Goal: Complete application form

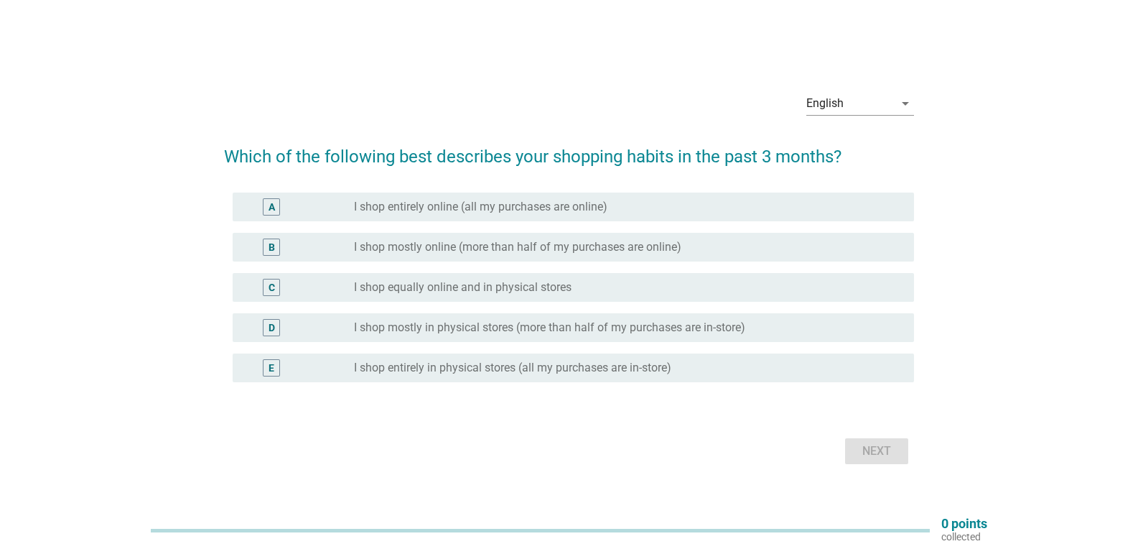
click at [484, 205] on label "I shop entirely online (all my purchases are online)" at bounding box center [480, 207] width 253 height 14
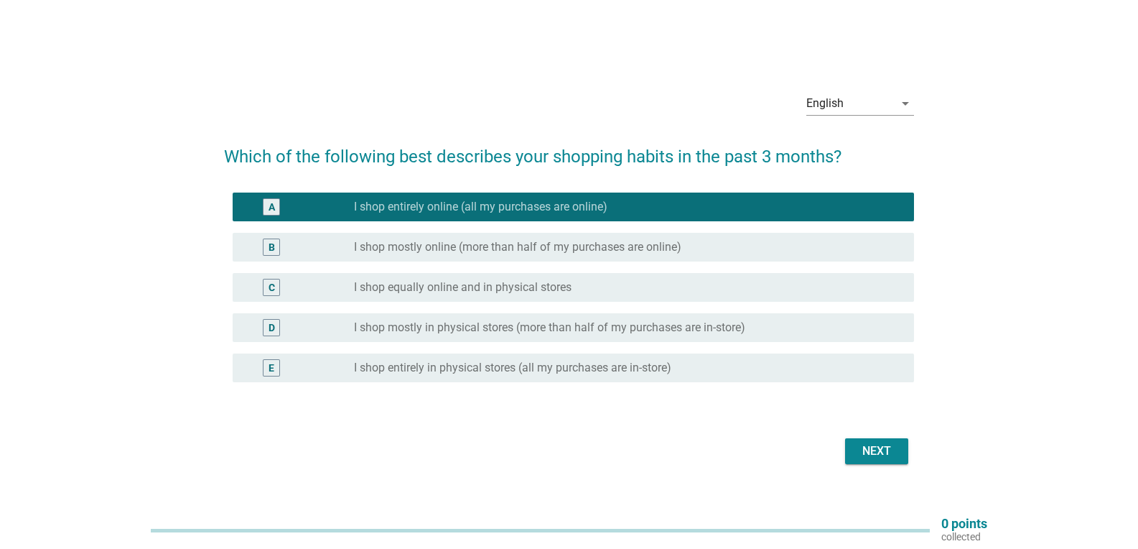
click at [503, 332] on label "I shop mostly in physical stores (more than half of my purchases are in-store)" at bounding box center [549, 327] width 391 height 14
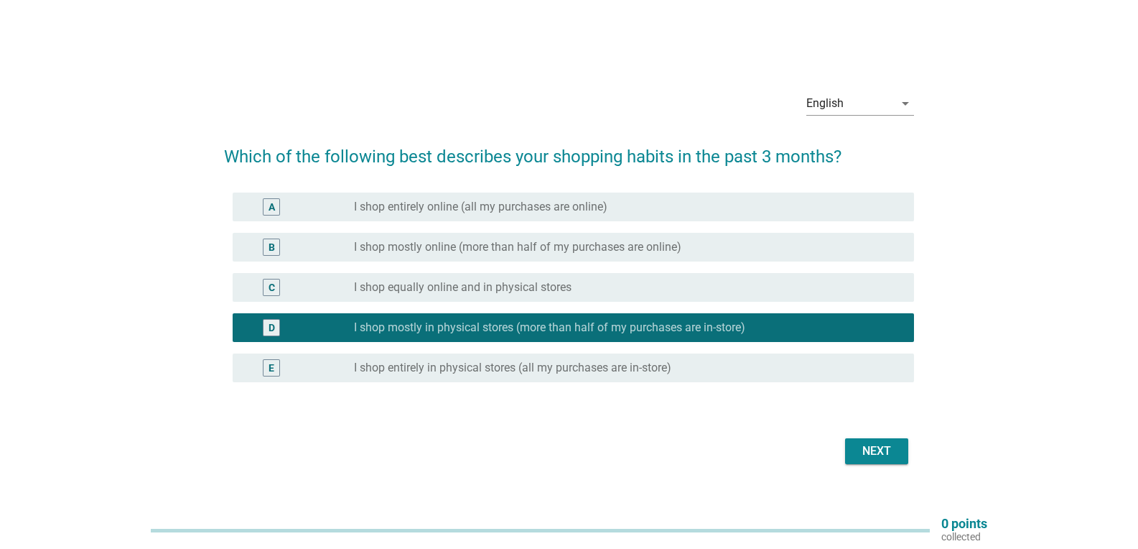
click at [865, 452] on div "Next" at bounding box center [877, 450] width 40 height 17
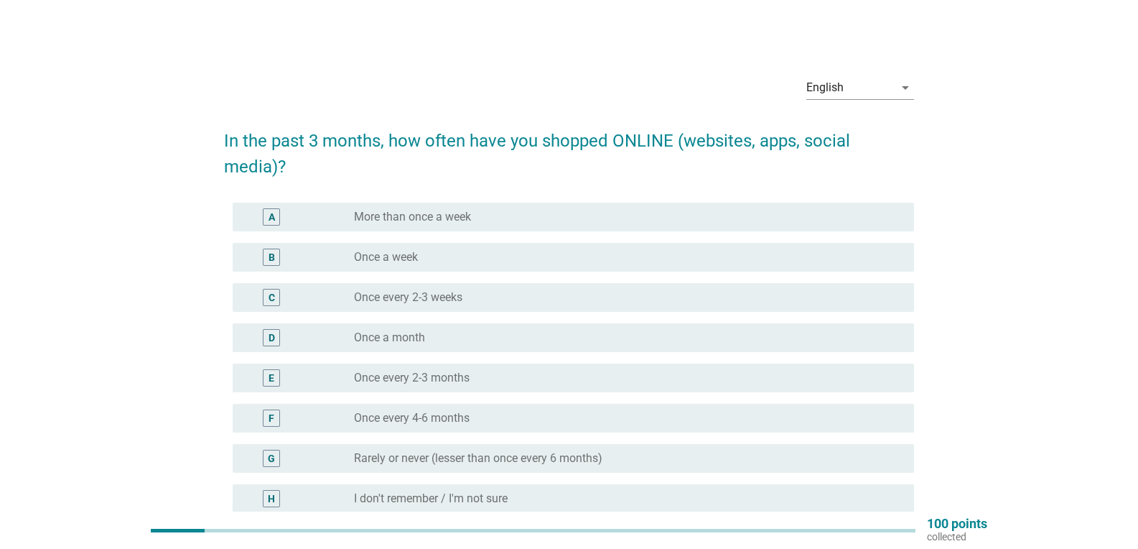
click at [406, 340] on label "Once a month" at bounding box center [389, 337] width 71 height 14
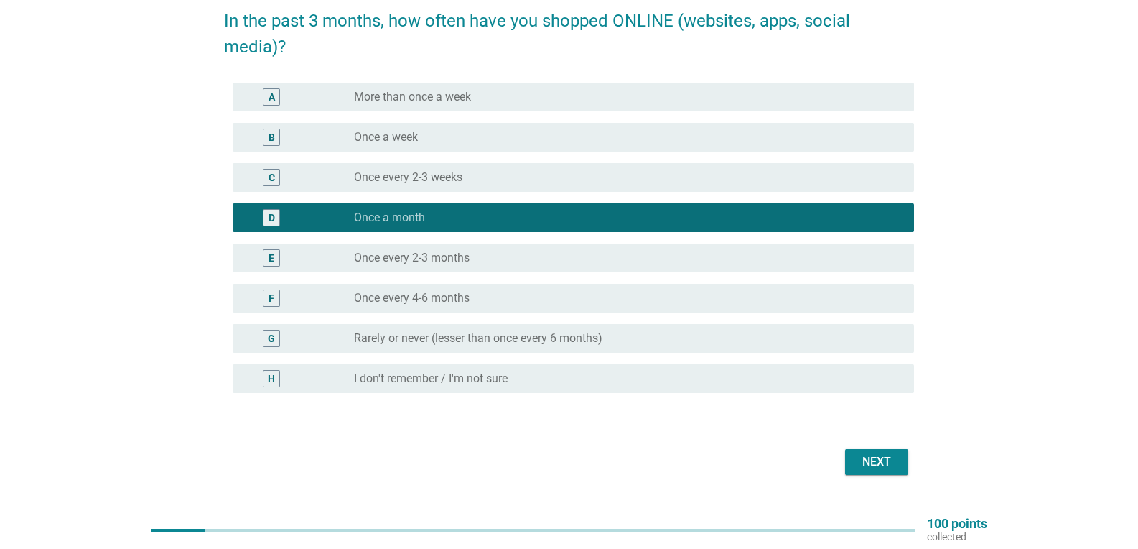
scroll to position [133, 0]
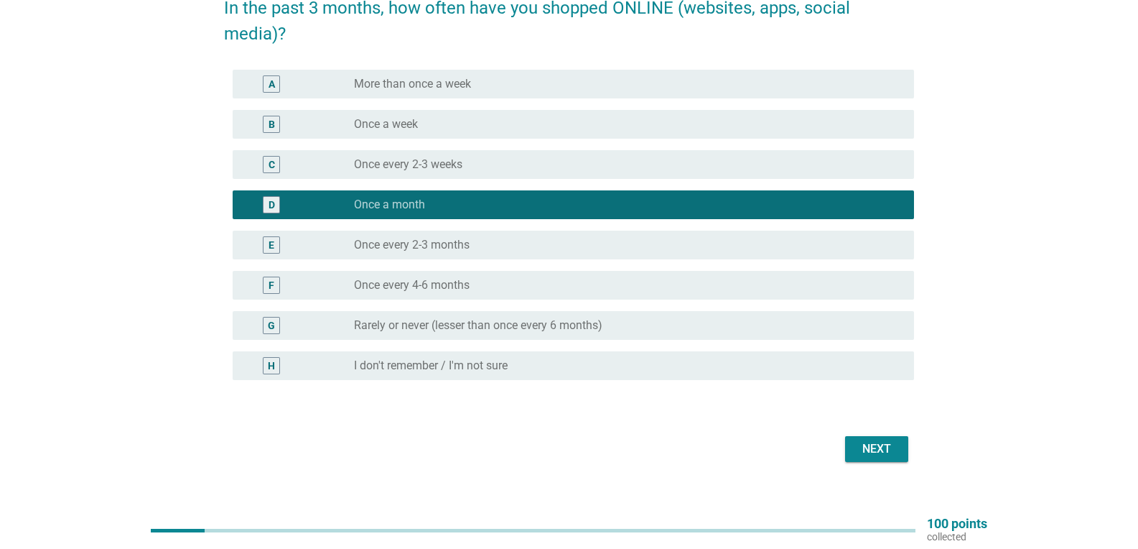
click at [875, 455] on div "Next" at bounding box center [877, 448] width 40 height 17
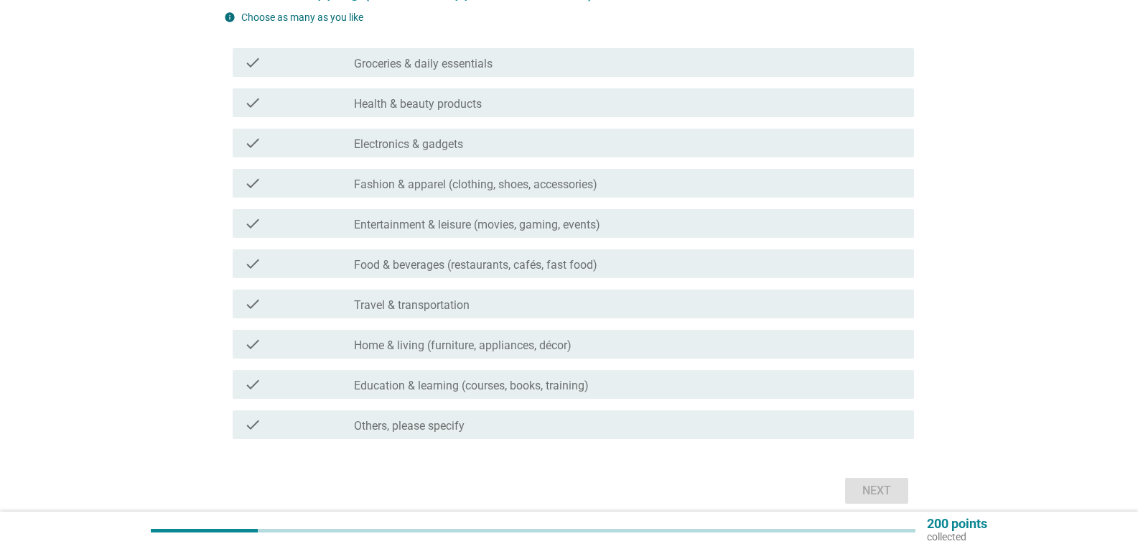
scroll to position [139, 0]
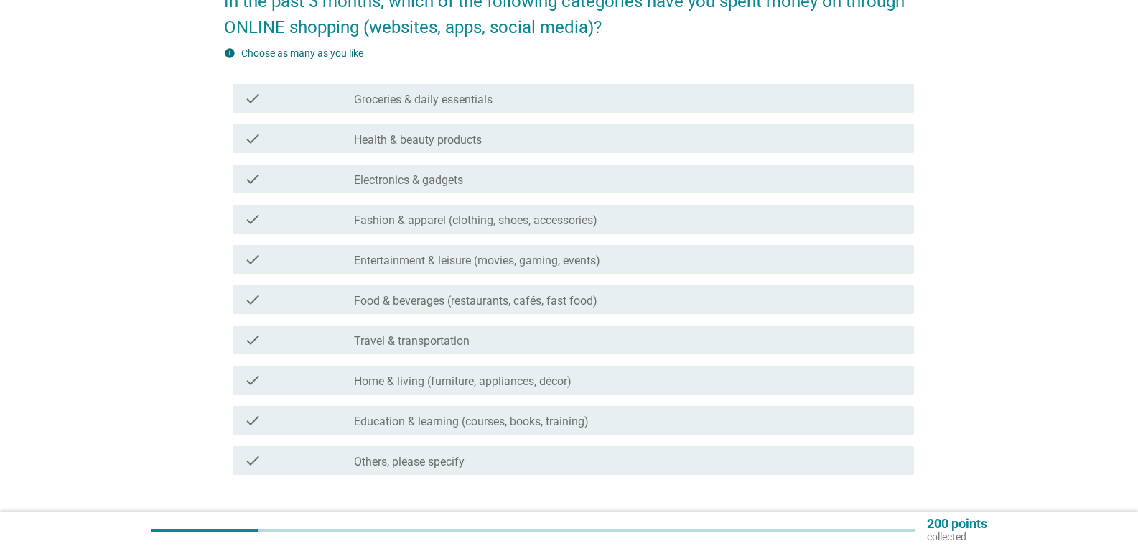
click at [396, 141] on label "Health & beauty products" at bounding box center [418, 140] width 128 height 14
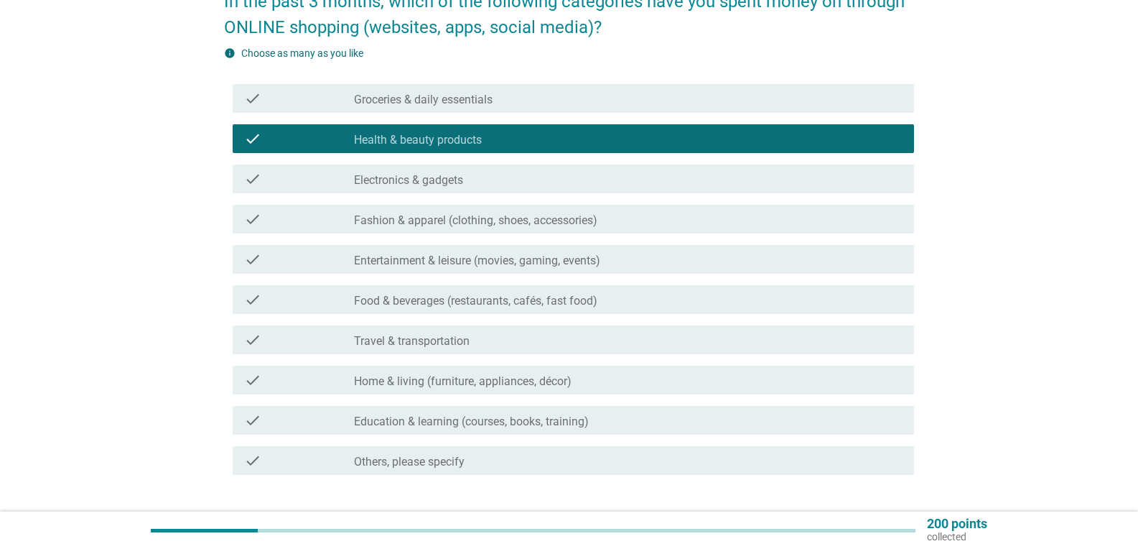
click at [419, 258] on label "Entertainment & leisure (movies, gaming, events)" at bounding box center [477, 260] width 246 height 14
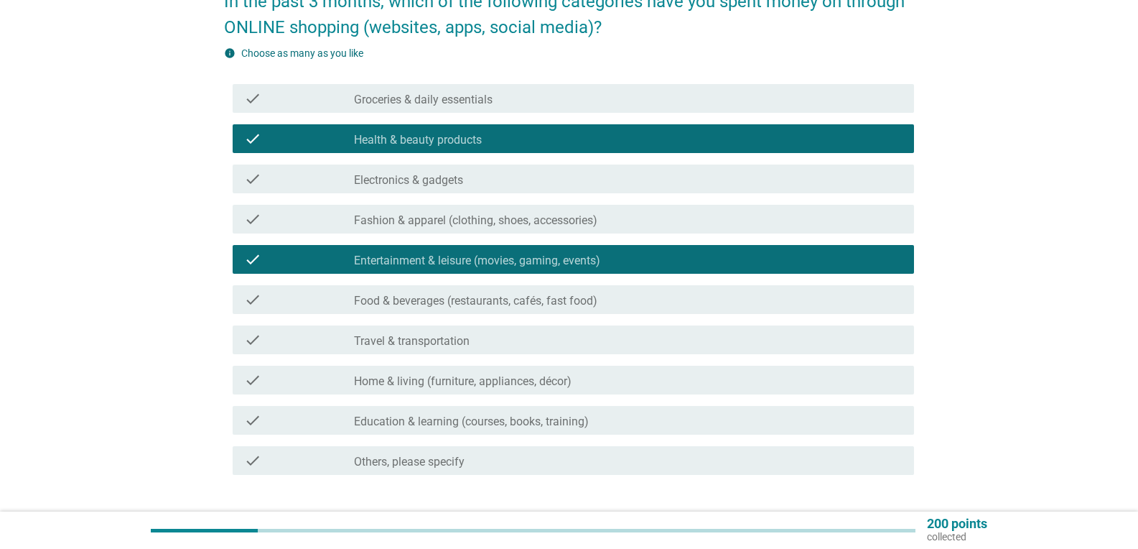
click at [419, 133] on label "Health & beauty products" at bounding box center [418, 140] width 128 height 14
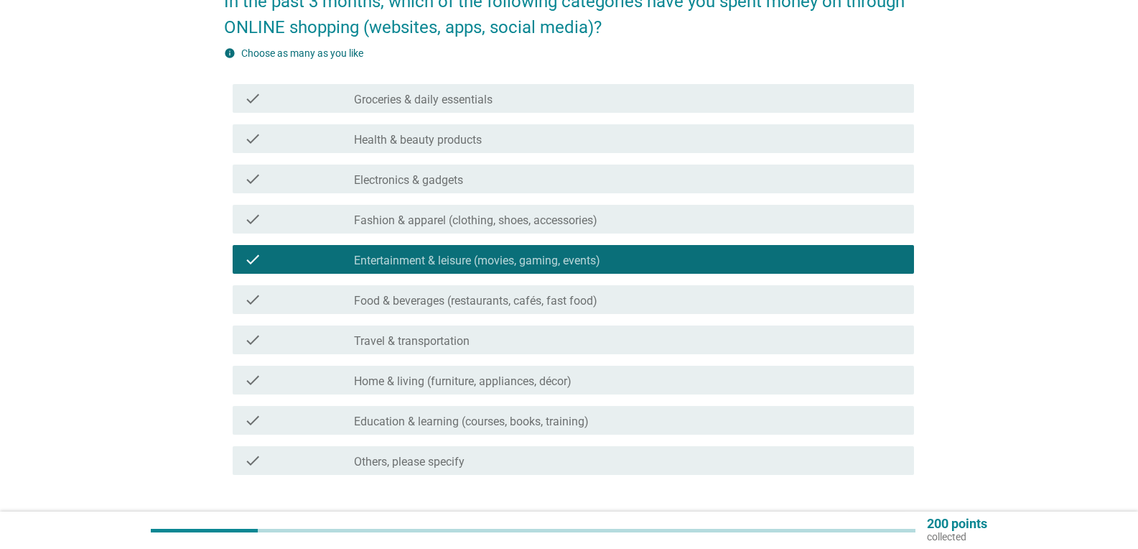
click at [428, 223] on label "Fashion & apparel (clothing, shoes, accessories)" at bounding box center [475, 220] width 243 height 14
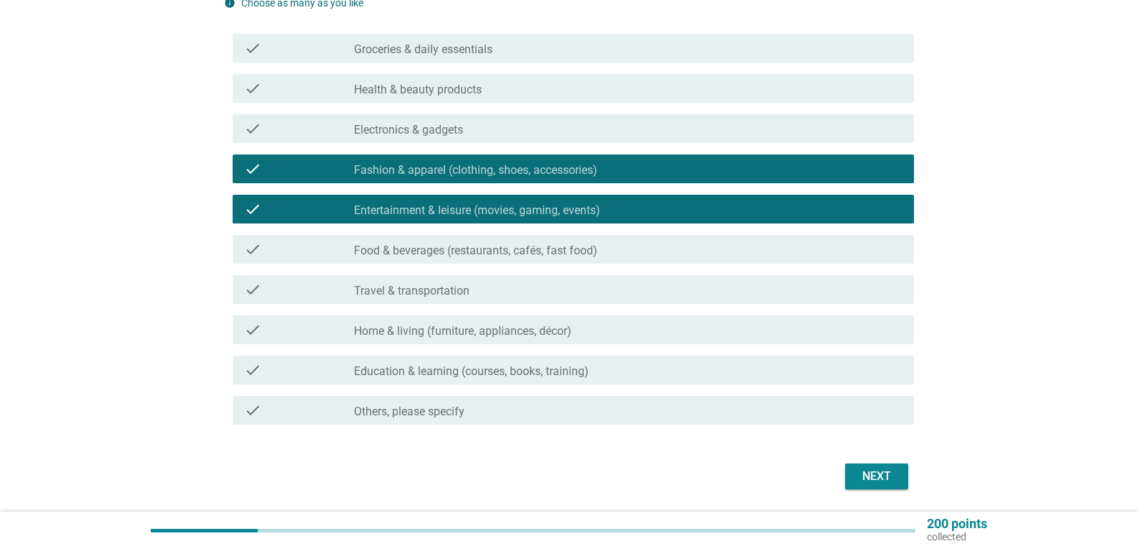
scroll to position [196, 0]
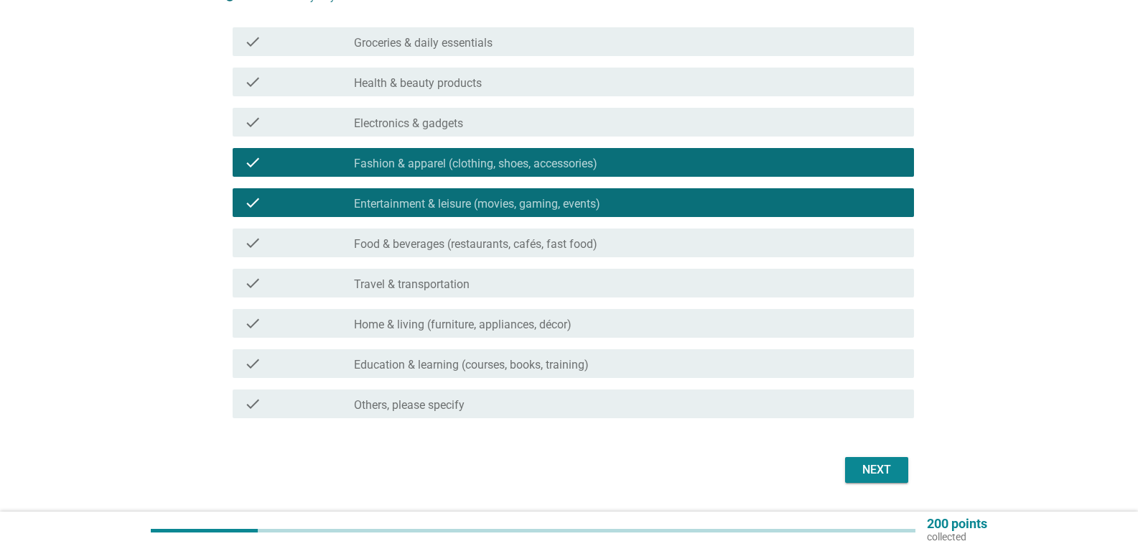
click at [883, 476] on div "Next" at bounding box center [877, 469] width 40 height 17
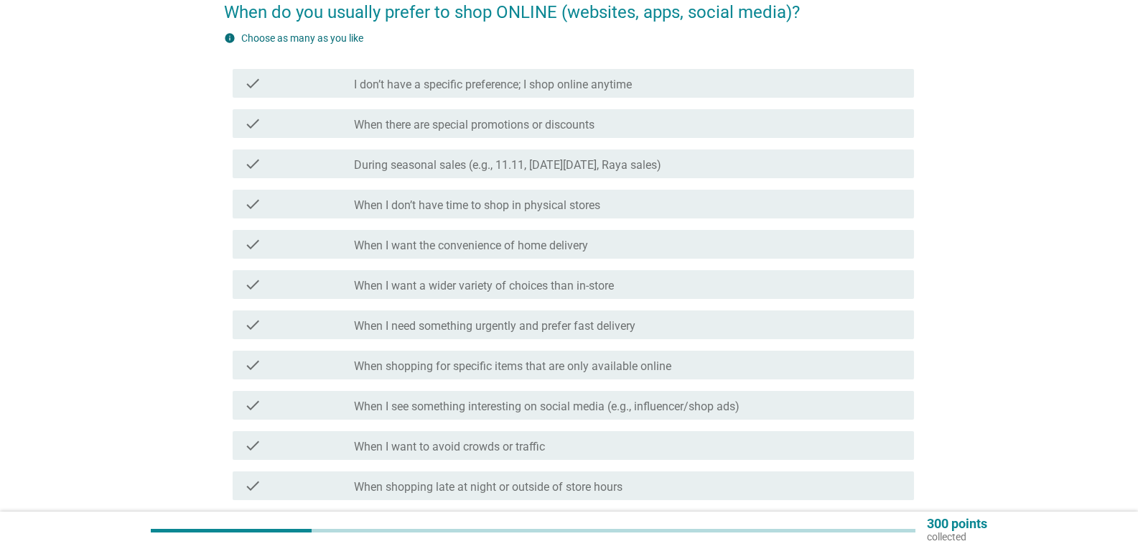
scroll to position [132, 0]
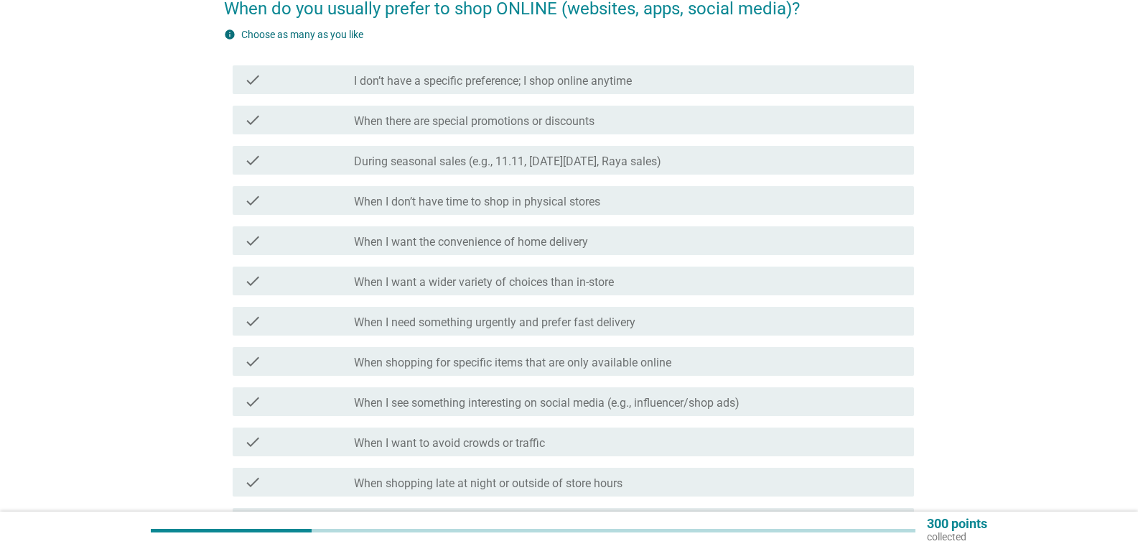
click at [472, 282] on label "When I want a wider variety of choices than in-store" at bounding box center [484, 282] width 260 height 14
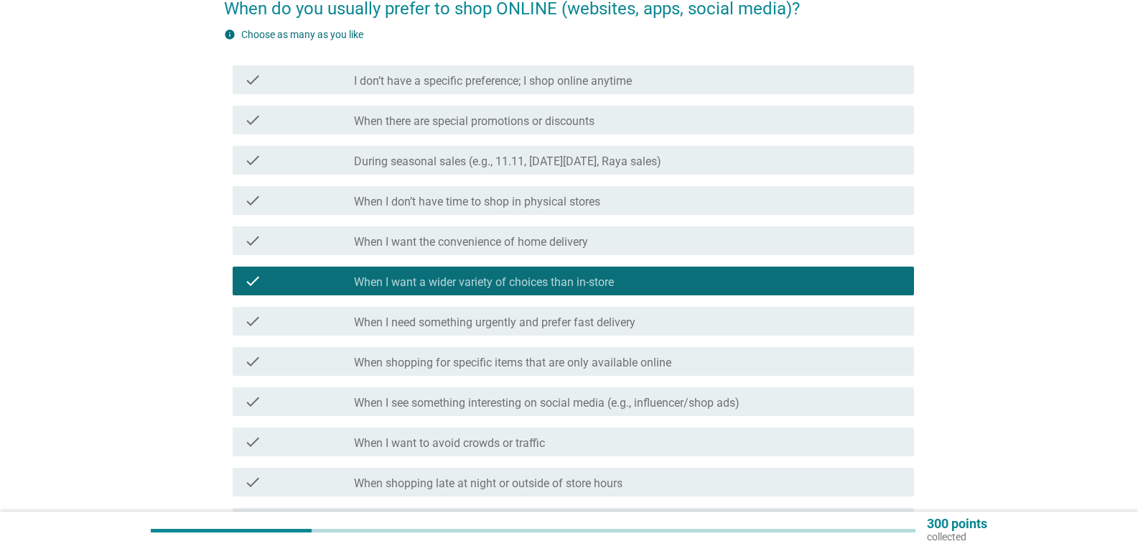
click at [534, 360] on label "When shopping for specific items that are only available online" at bounding box center [512, 362] width 317 height 14
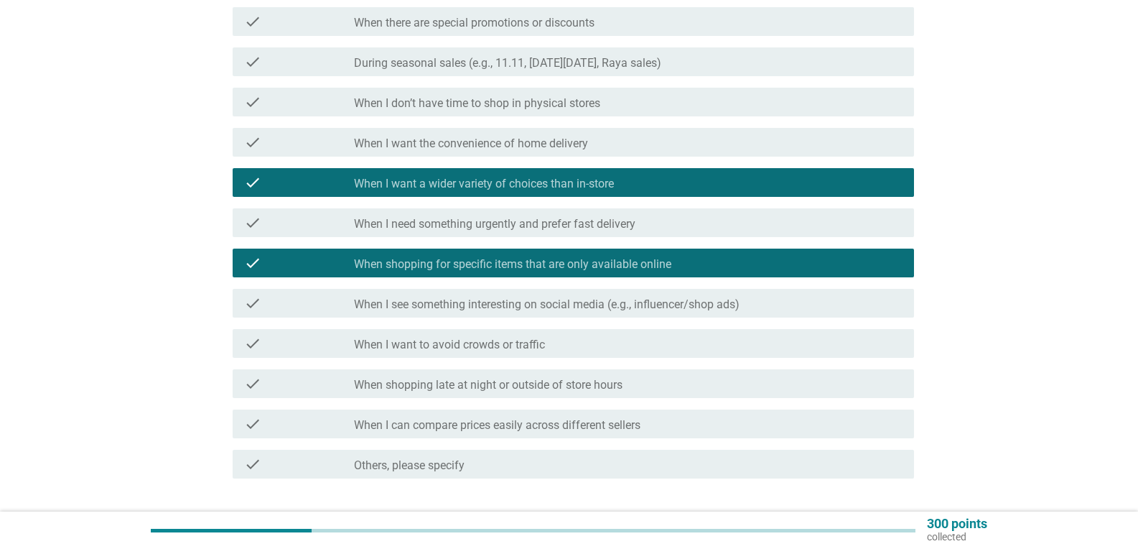
scroll to position [234, 0]
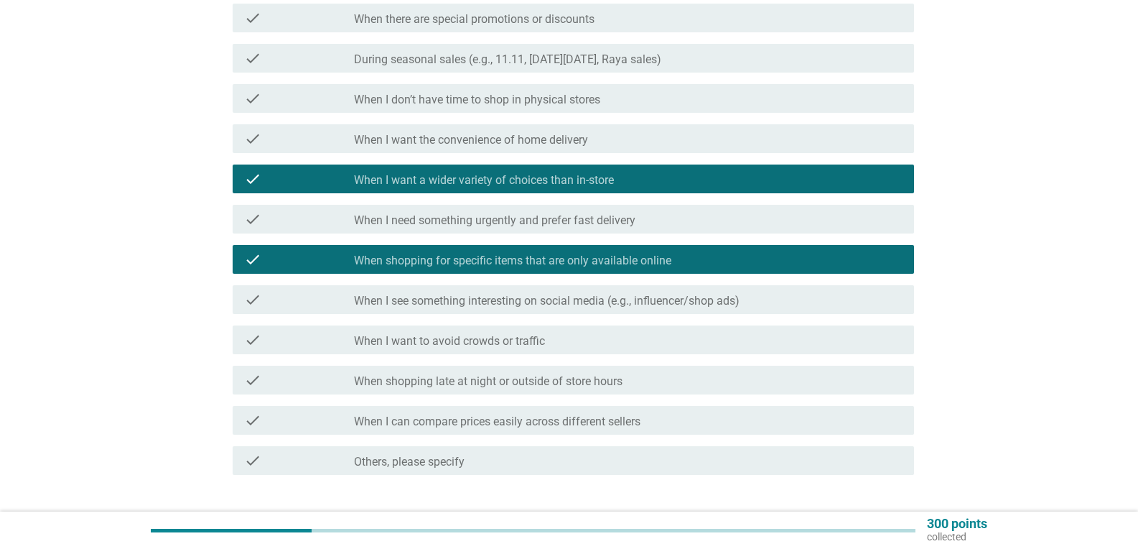
click at [572, 420] on label "When I can compare prices easily across different sellers" at bounding box center [497, 421] width 287 height 14
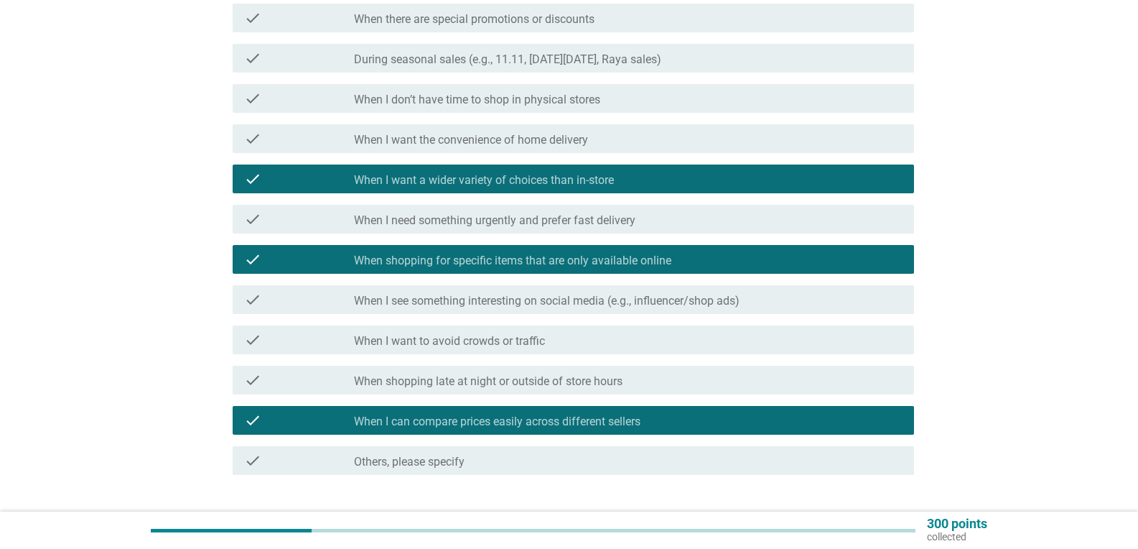
click at [1125, 389] on div "English arrow_drop_down When do you usually prefer to shop ONLINE (websites, ap…" at bounding box center [569, 187] width 1138 height 842
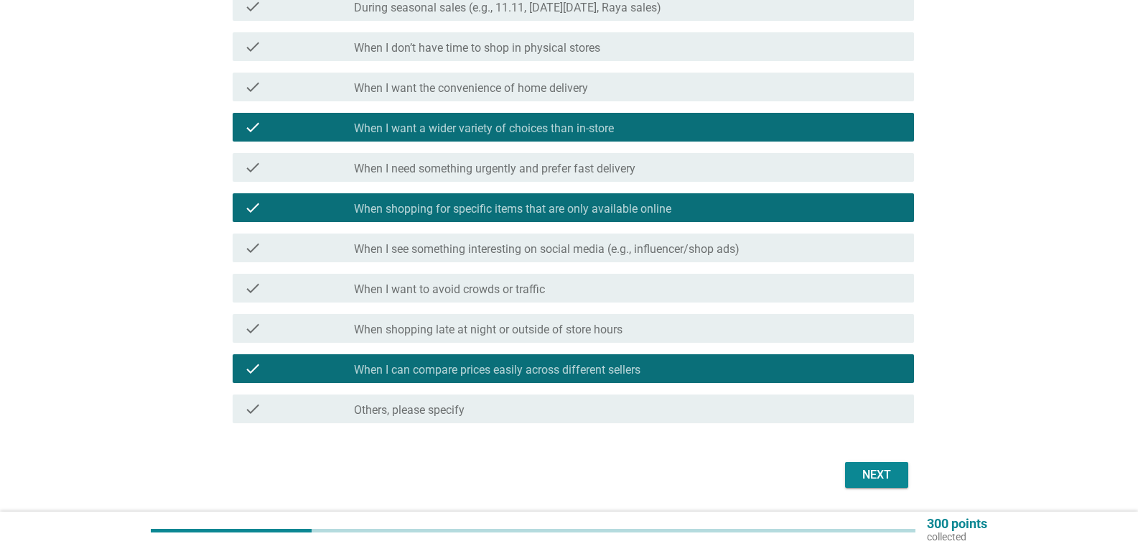
scroll to position [288, 0]
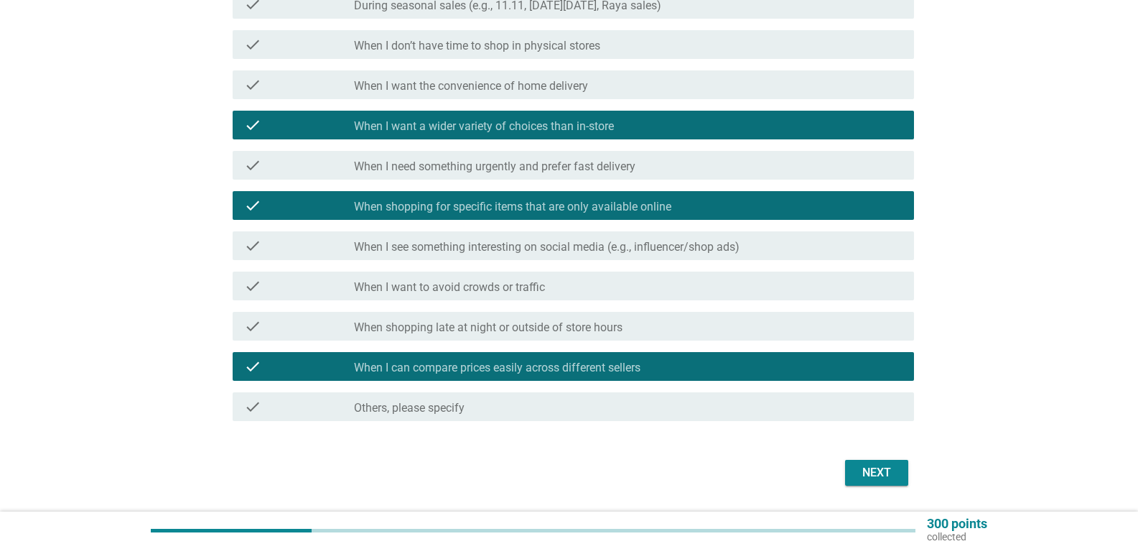
click at [875, 475] on div "Next" at bounding box center [877, 472] width 40 height 17
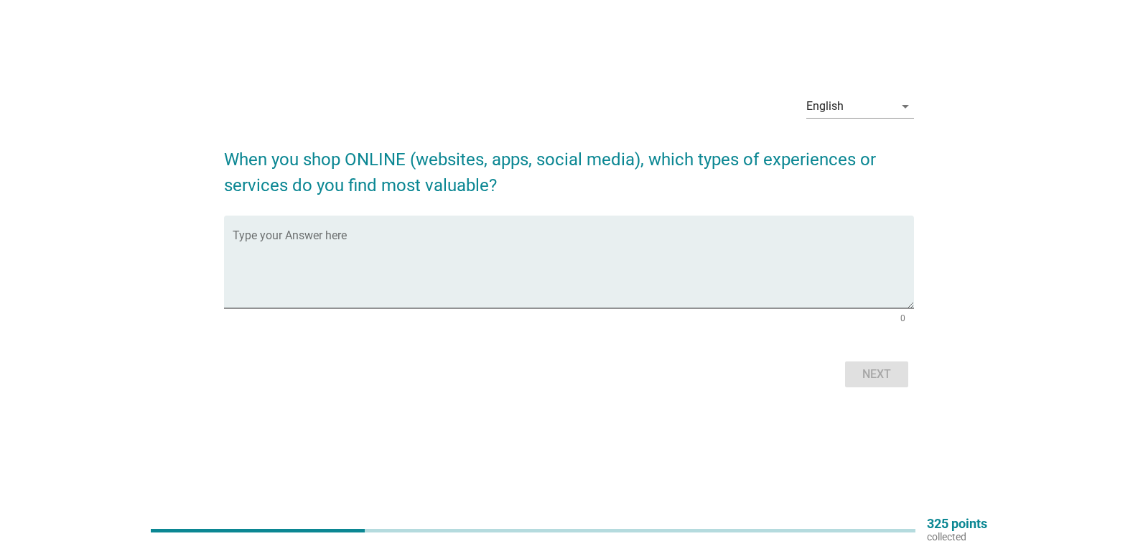
scroll to position [0, 0]
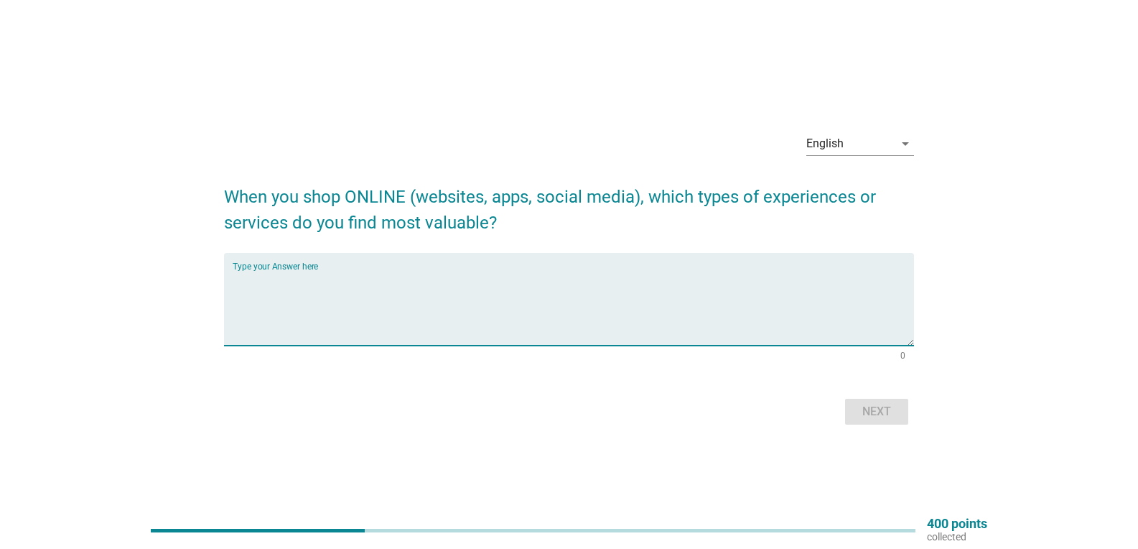
click at [277, 296] on textarea "Type your Answer here" at bounding box center [573, 307] width 681 height 75
click at [905, 143] on icon "arrow_drop_down" at bounding box center [905, 143] width 17 height 17
click at [442, 276] on textarea "Type your Answer here" at bounding box center [573, 307] width 681 height 75
type textarea "lower price than physical store"
click at [875, 411] on div "Next" at bounding box center [877, 411] width 40 height 17
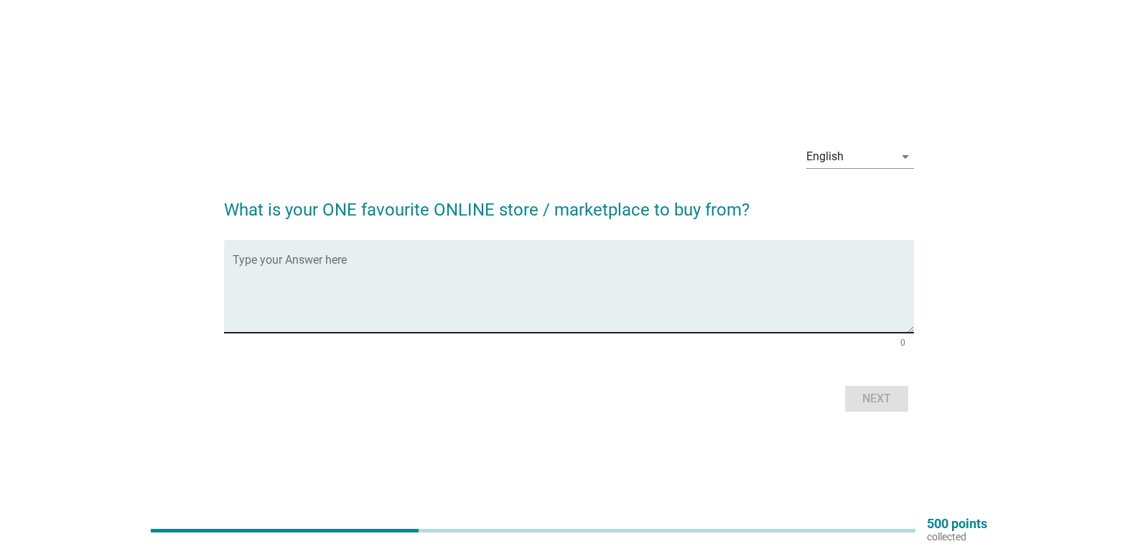
click at [307, 272] on textarea "Type your Answer here" at bounding box center [573, 294] width 681 height 75
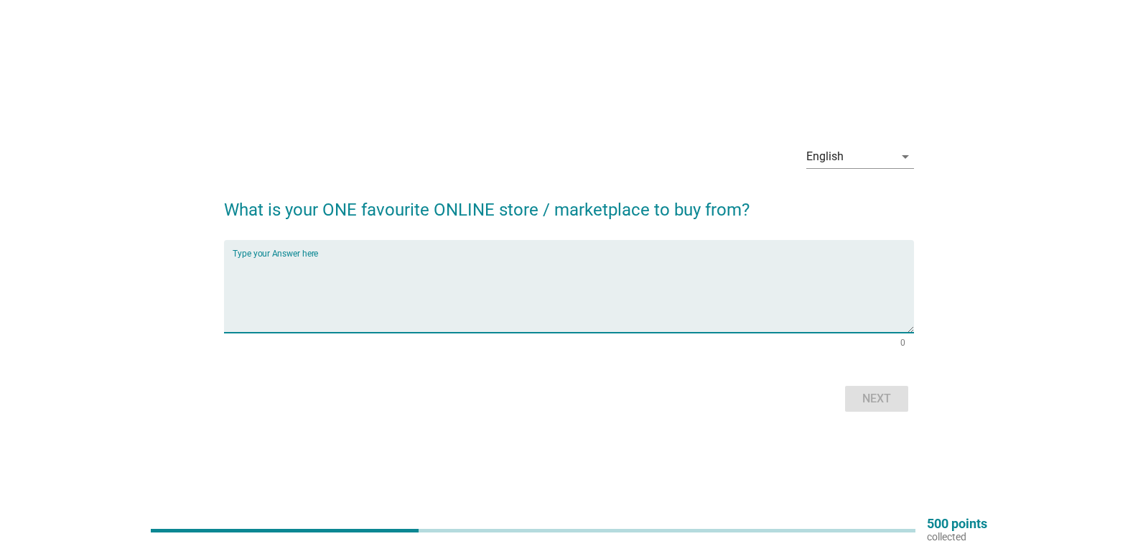
click at [306, 272] on textarea "Type your Answer here" at bounding box center [573, 294] width 681 height 75
type textarea "TikTok"
click at [875, 402] on div "Next" at bounding box center [877, 398] width 40 height 17
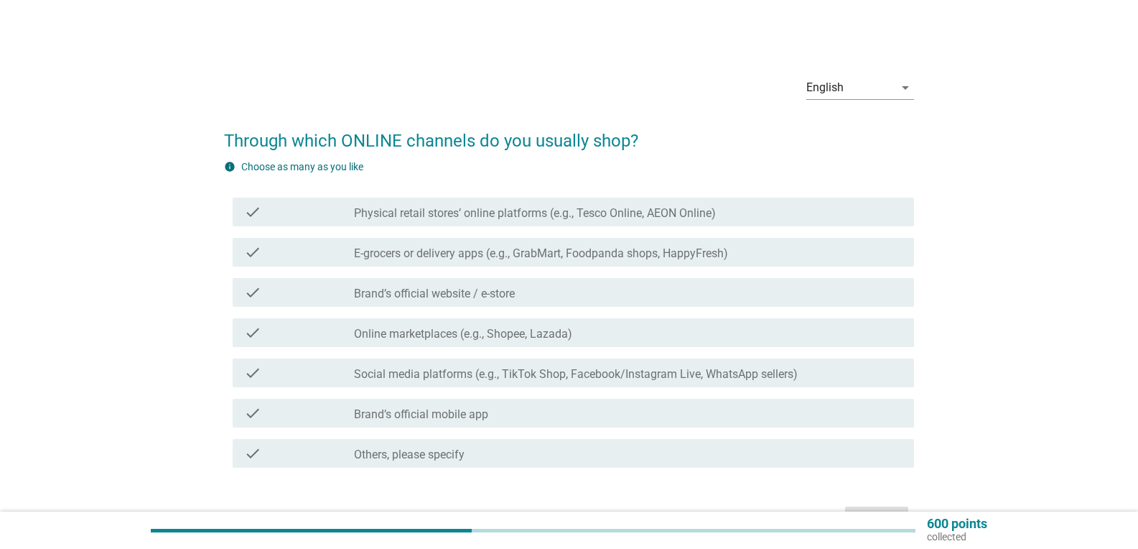
click at [439, 143] on h2 "Through which ONLINE channels do you usually shop?" at bounding box center [569, 133] width 690 height 40
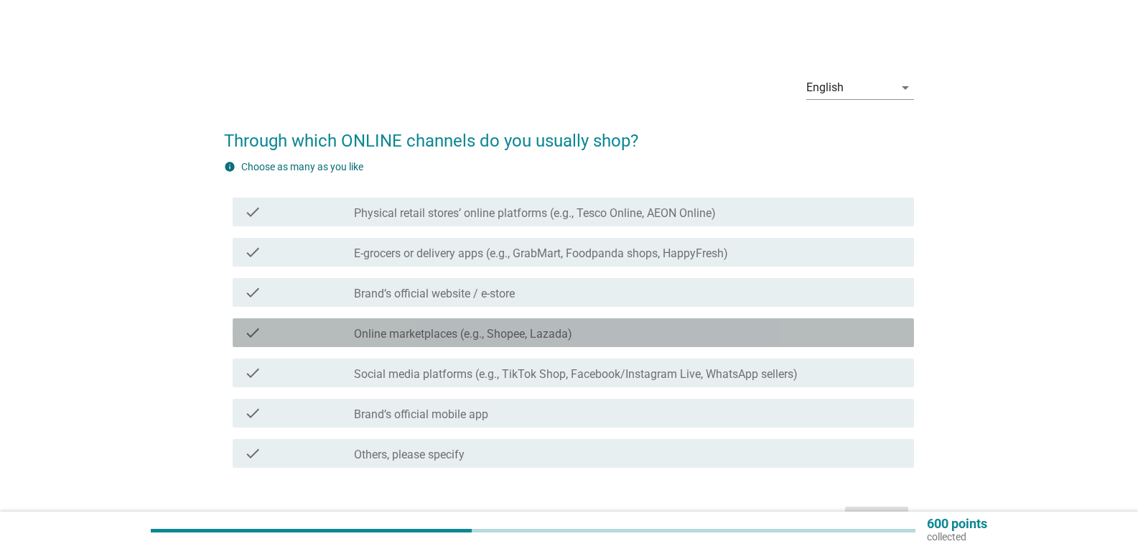
click at [423, 334] on label "Online marketplaces (e.g., Shopee, Lazada)" at bounding box center [463, 334] width 218 height 14
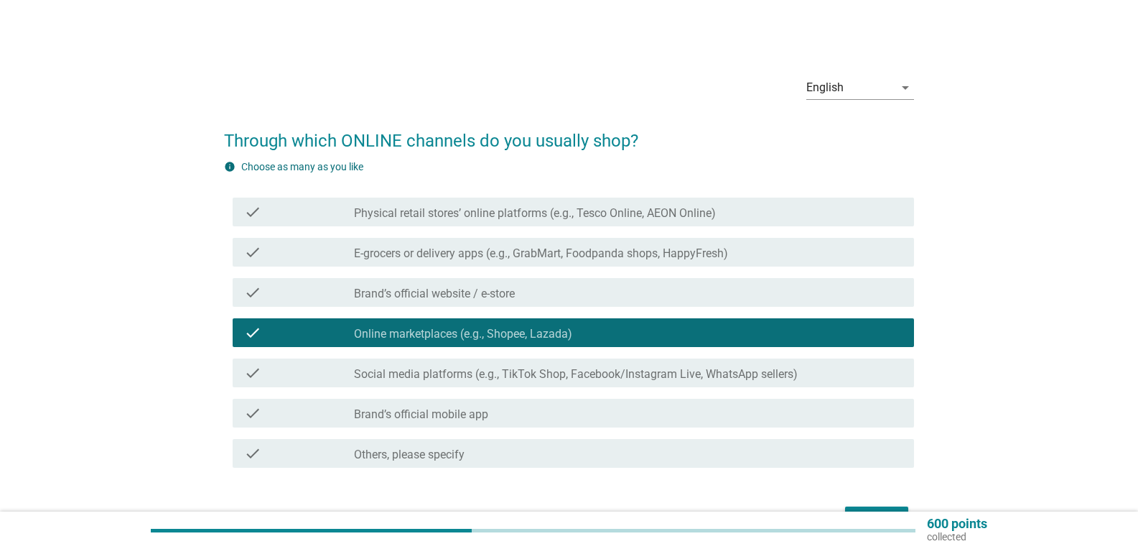
click at [425, 378] on label "Social media platforms (e.g., TikTok Shop, Facebook/Instagram Live, WhatsApp se…" at bounding box center [576, 374] width 444 height 14
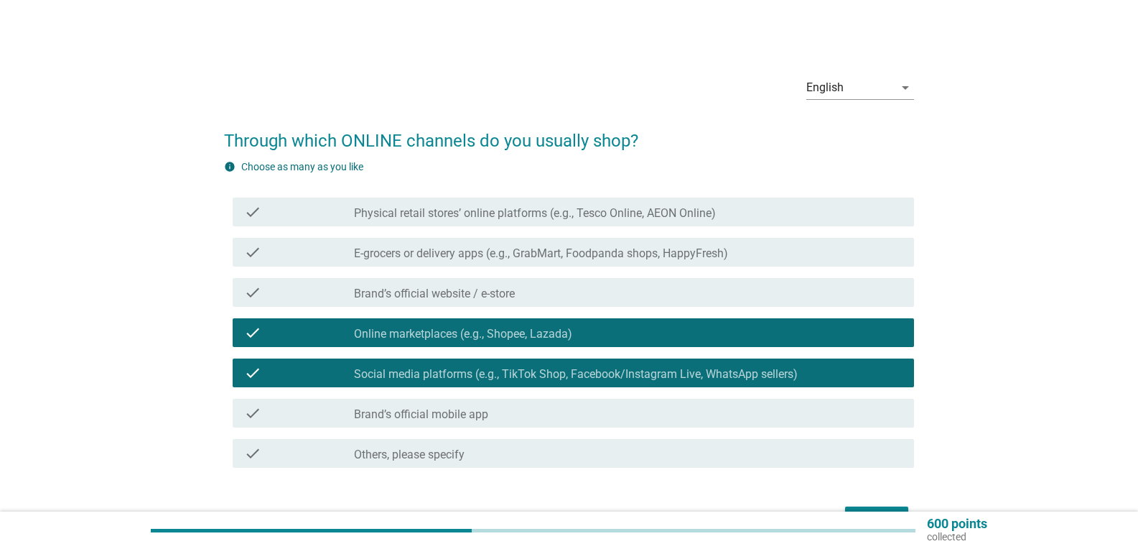
scroll to position [90, 0]
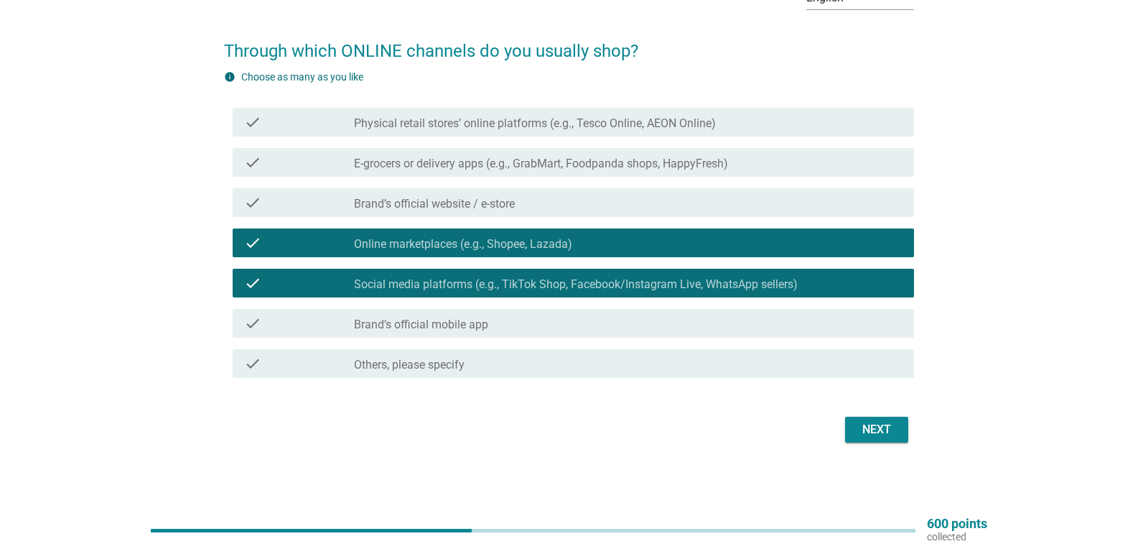
click at [872, 439] on button "Next" at bounding box center [876, 429] width 63 height 26
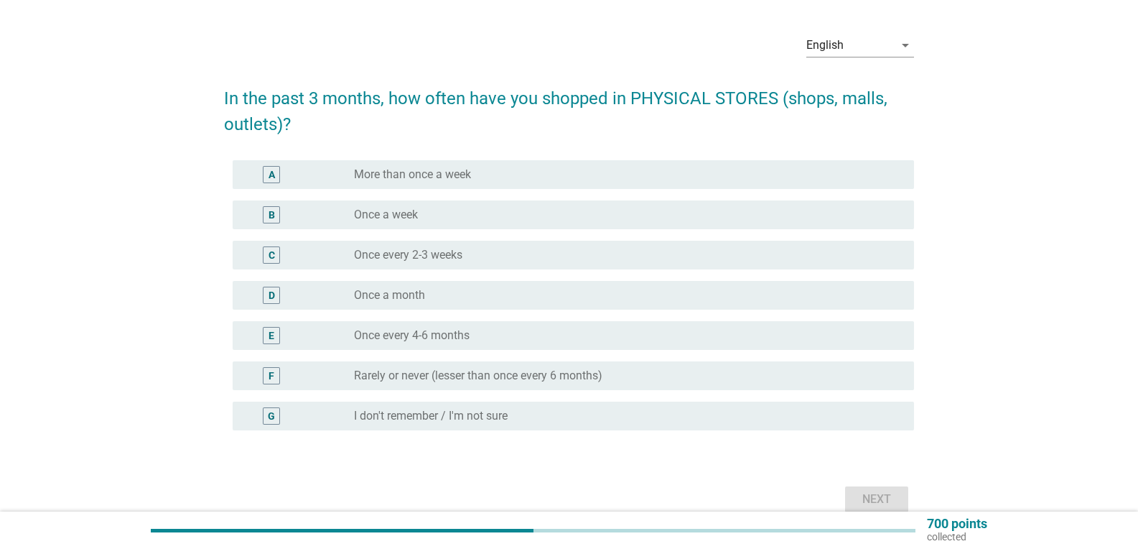
scroll to position [95, 0]
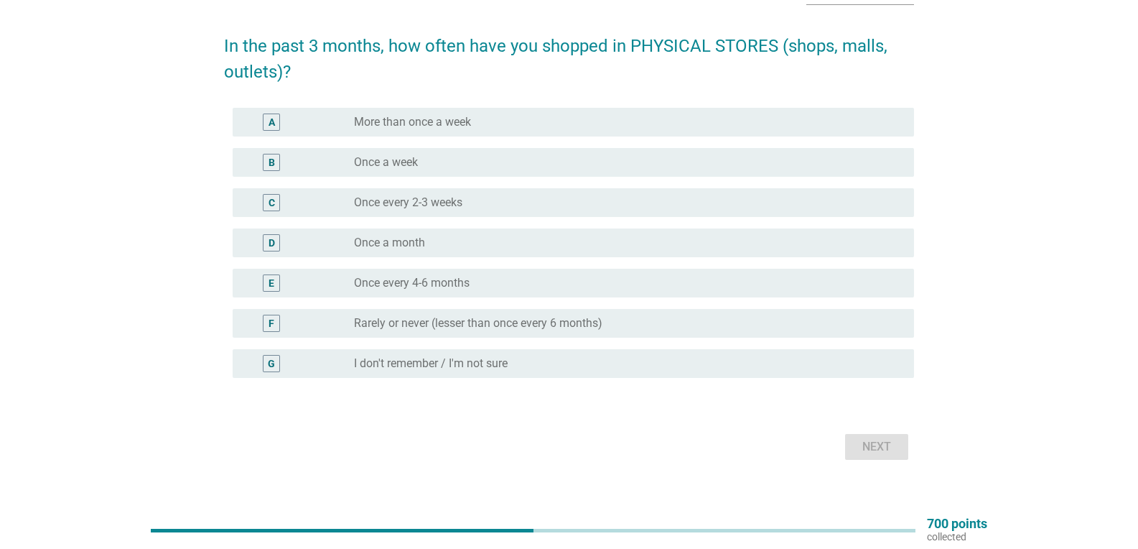
click at [418, 127] on label "More than once a week" at bounding box center [412, 122] width 117 height 14
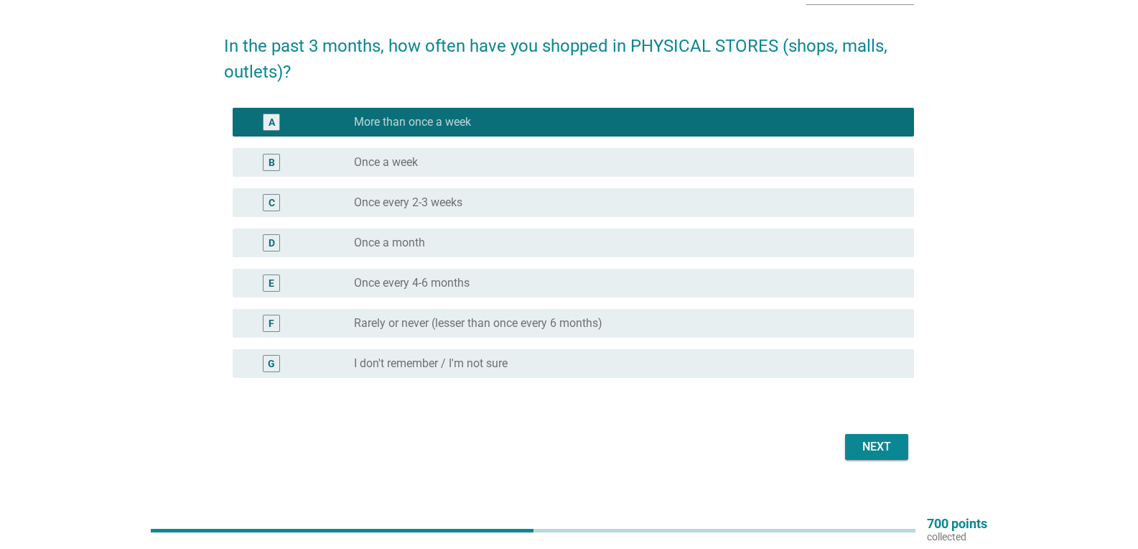
click at [876, 447] on div "Next" at bounding box center [877, 446] width 40 height 17
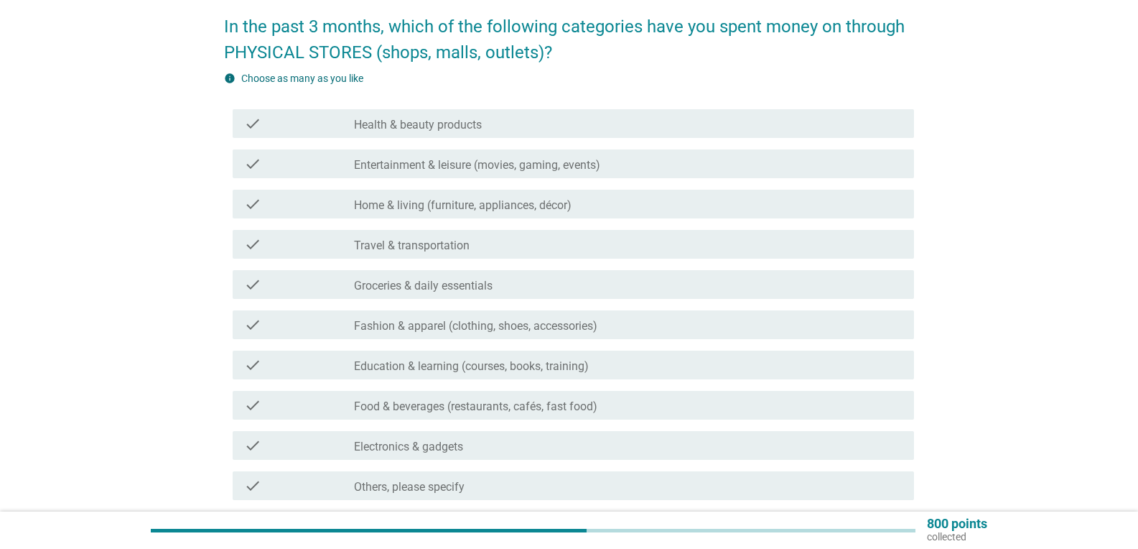
scroll to position [136, 0]
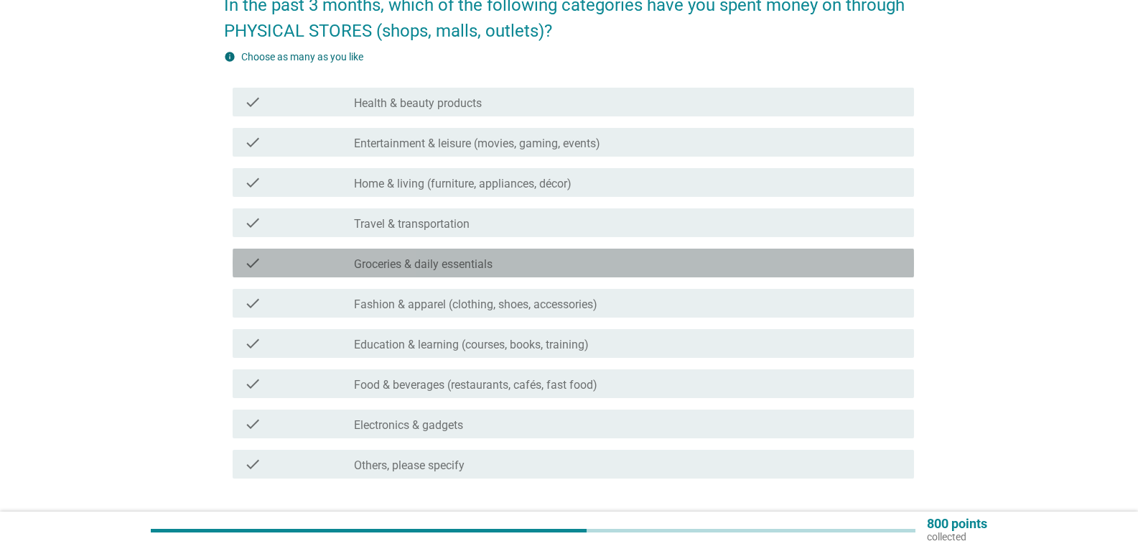
click at [463, 267] on label "Groceries & daily essentials" at bounding box center [423, 264] width 139 height 14
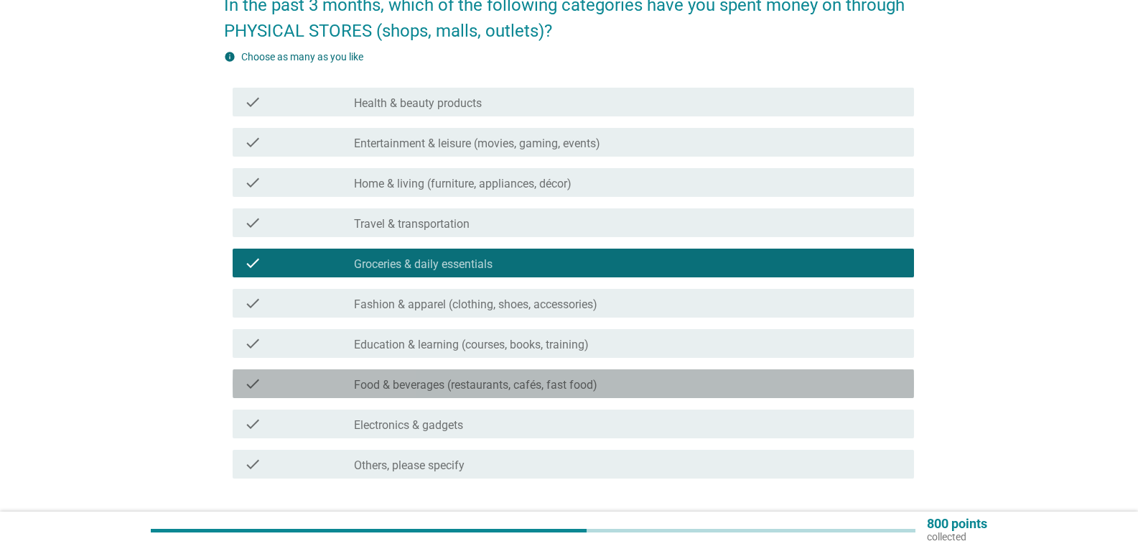
click at [500, 383] on label "Food & beverages (restaurants, cafés, fast food)" at bounding box center [475, 385] width 243 height 14
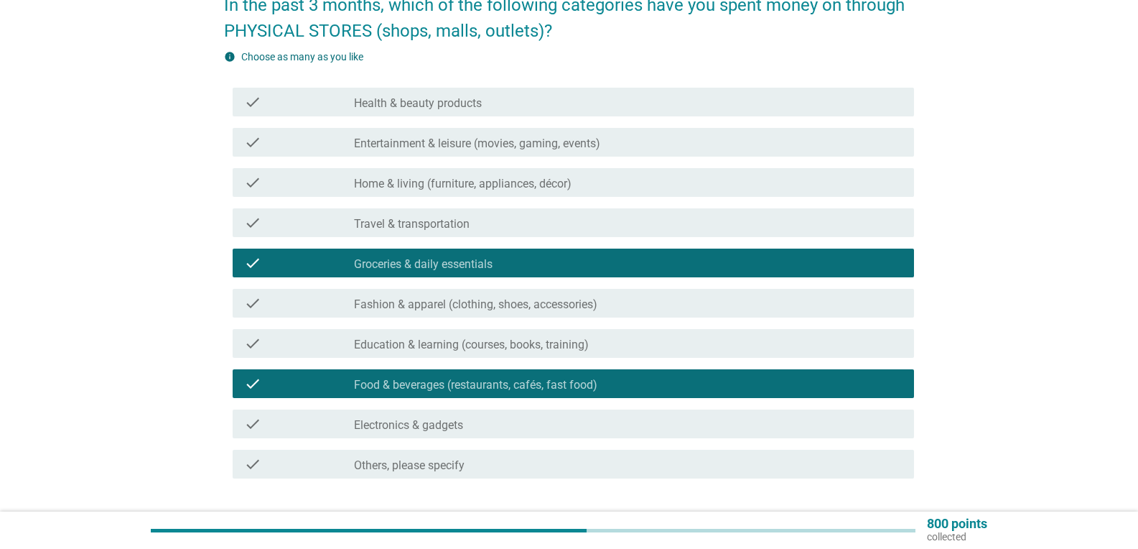
click at [453, 103] on label "Health & beauty products" at bounding box center [418, 103] width 128 height 14
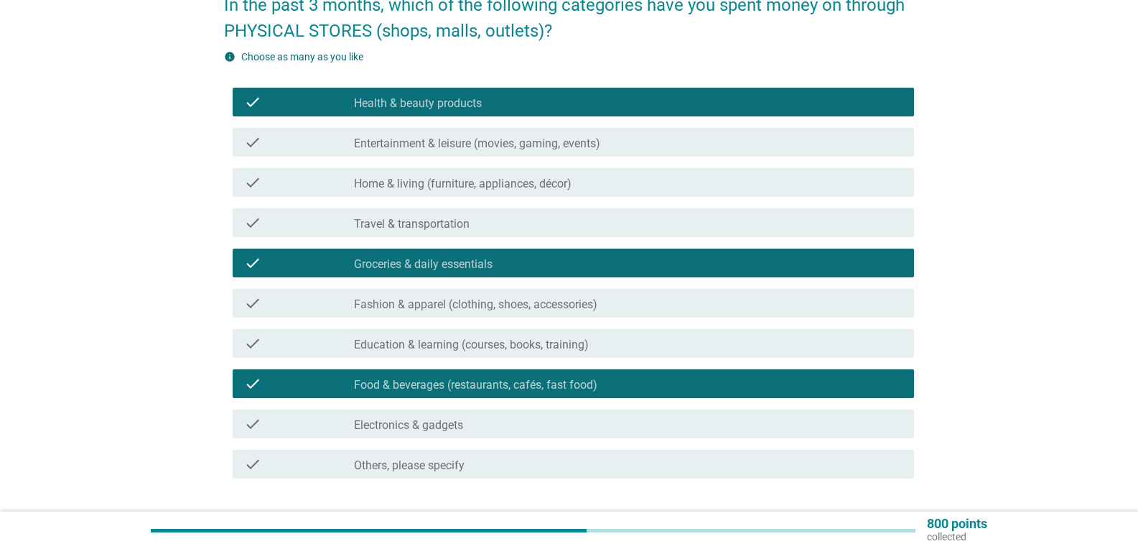
click at [453, 424] on label "Electronics & gadgets" at bounding box center [408, 425] width 109 height 14
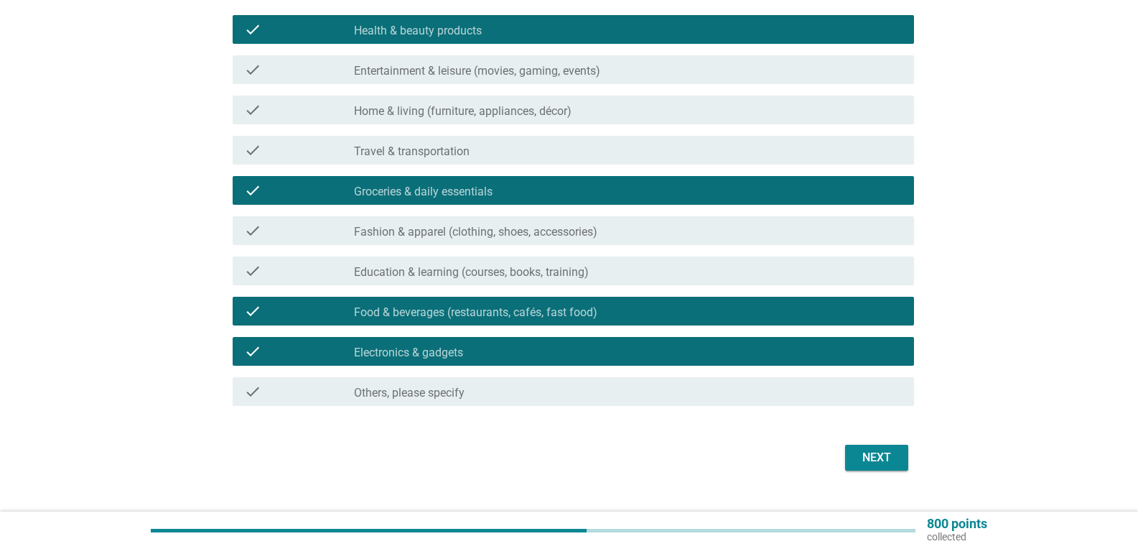
scroll to position [234, 0]
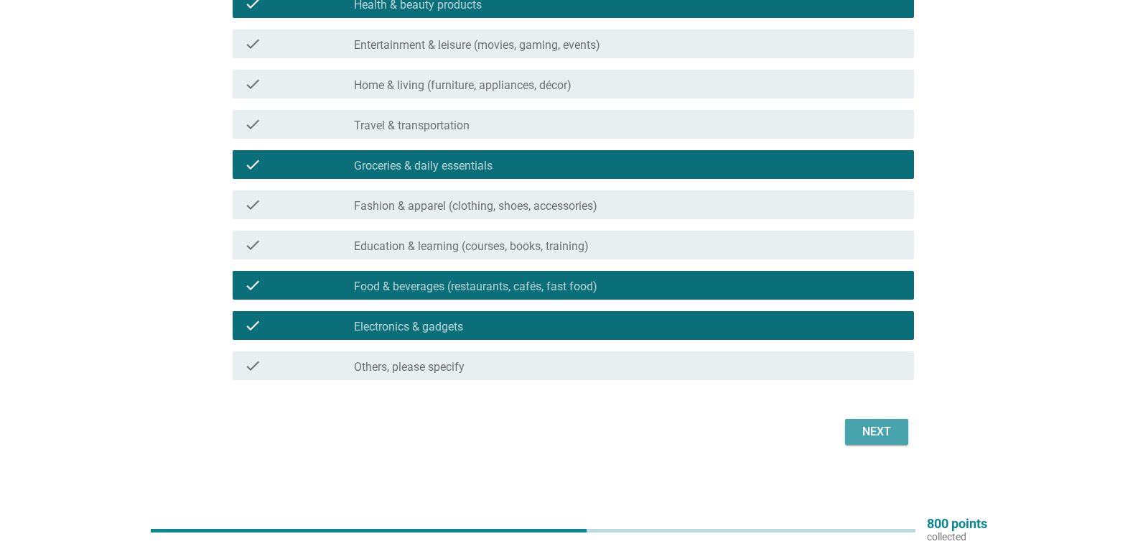
click at [872, 429] on div "Next" at bounding box center [877, 431] width 40 height 17
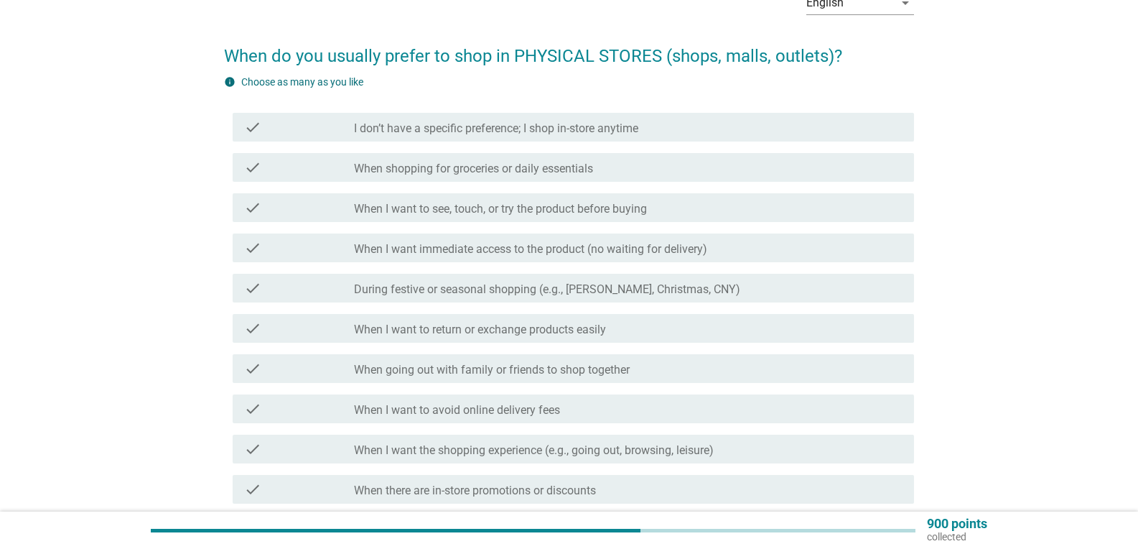
scroll to position [87, 0]
click at [495, 60] on h2 "When do you usually prefer to shop in PHYSICAL STORES (shops, malls, outlets)?" at bounding box center [569, 47] width 690 height 40
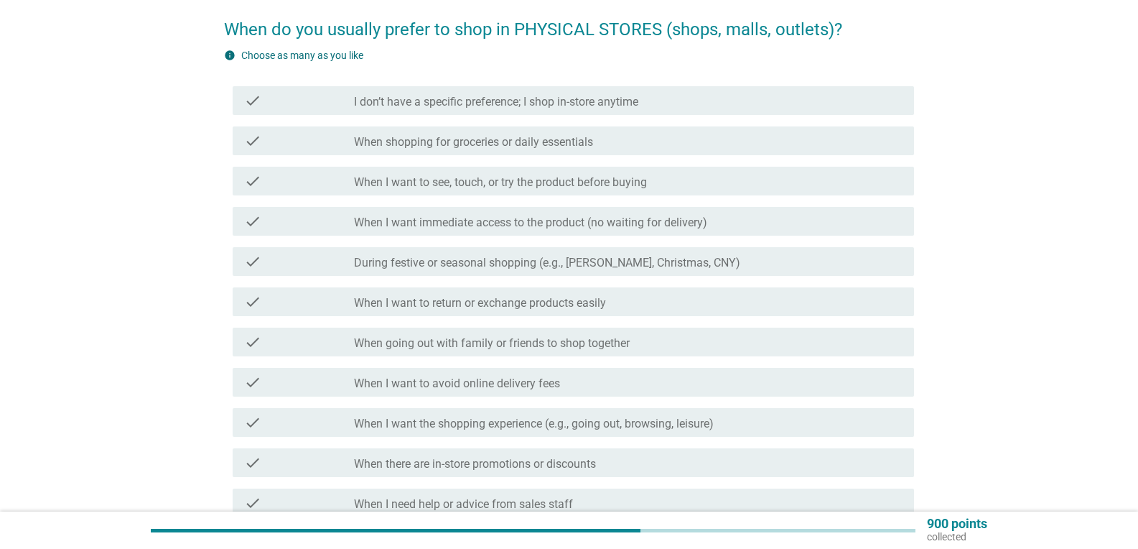
scroll to position [84, 0]
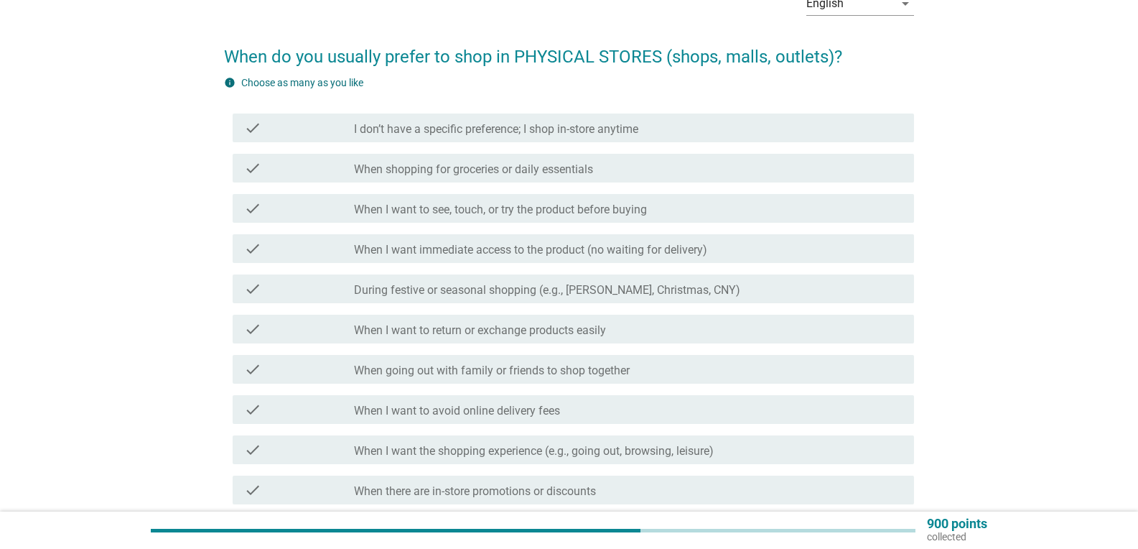
click at [595, 127] on label "I don’t have a specific preference; I shop in-store anytime" at bounding box center [496, 129] width 284 height 14
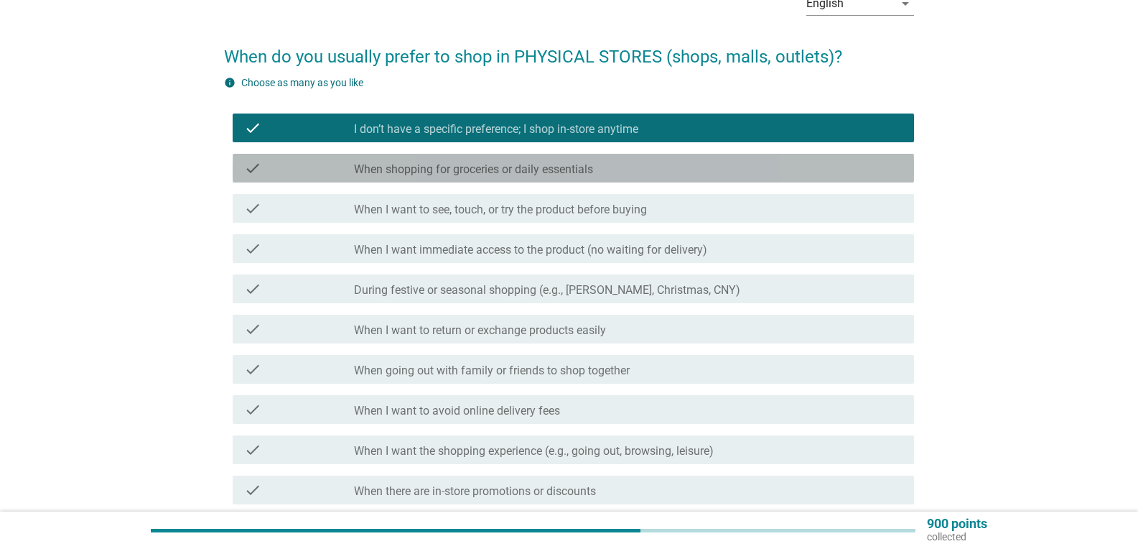
click at [491, 171] on label "When shopping for groceries or daily essentials" at bounding box center [473, 169] width 239 height 14
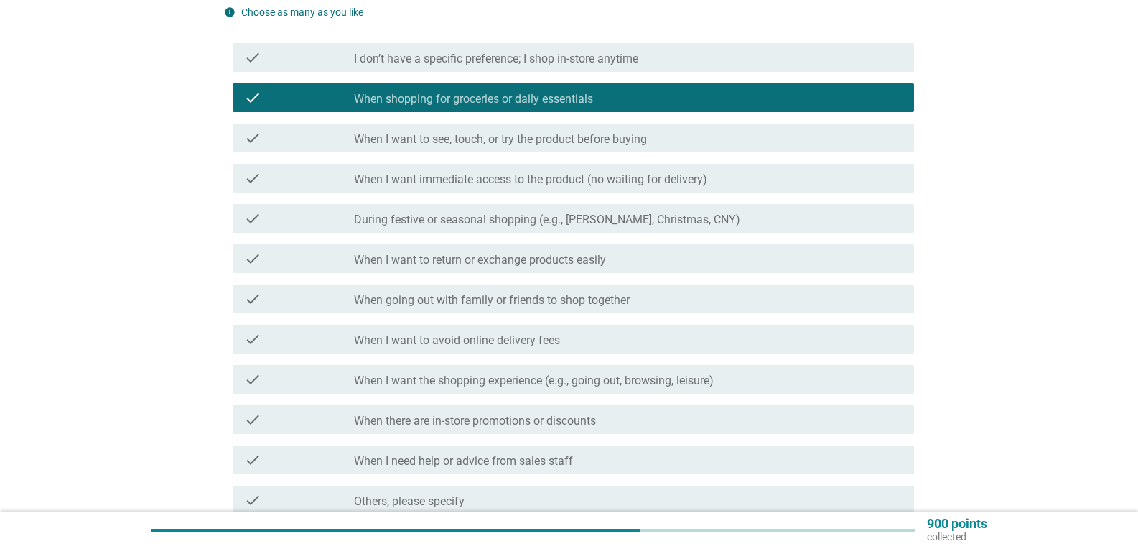
scroll to position [206, 0]
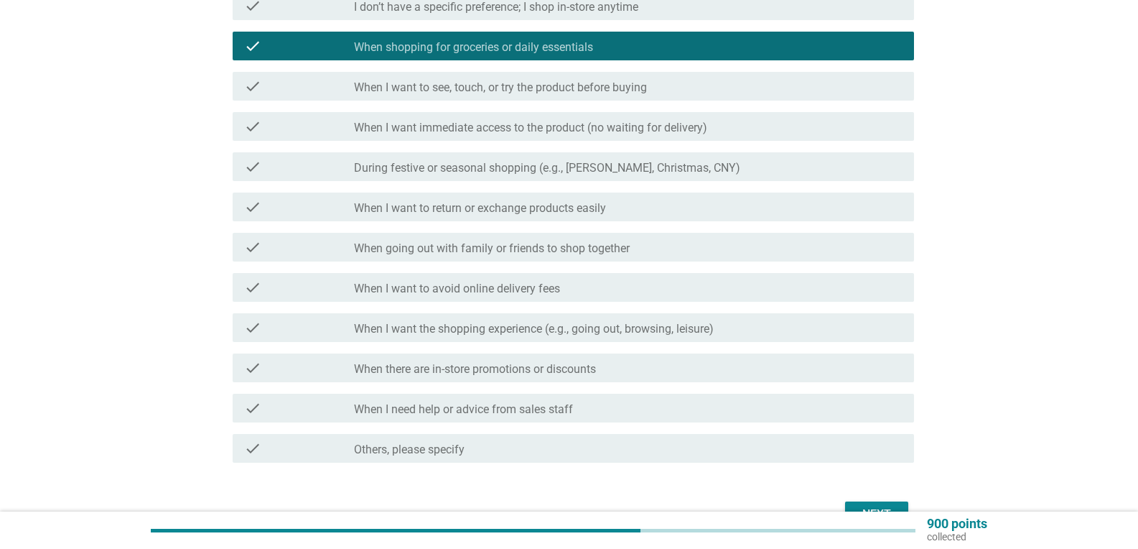
click at [565, 253] on label "When going out with family or friends to shop together" at bounding box center [492, 248] width 276 height 14
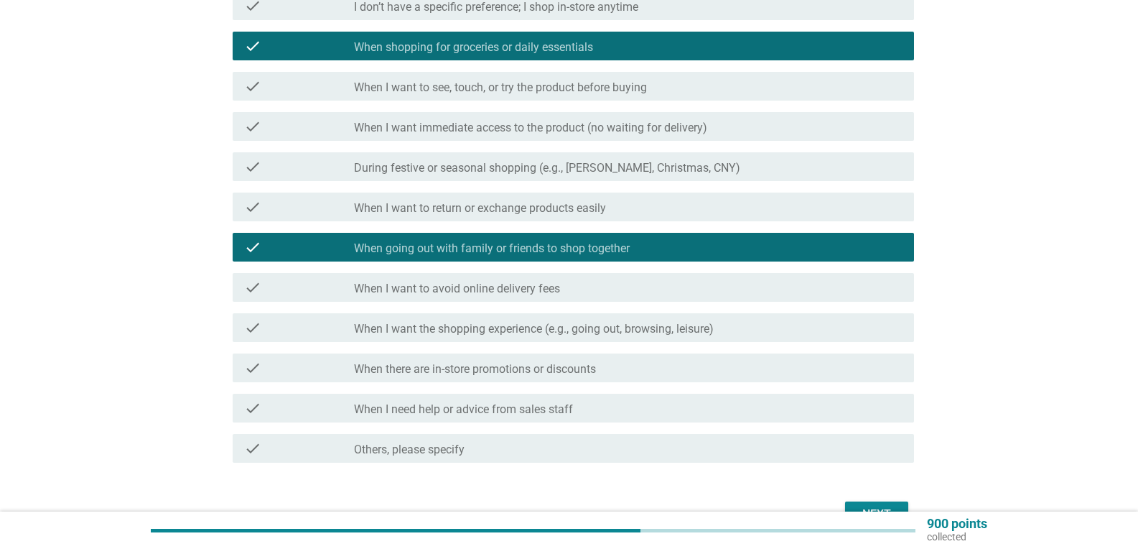
click at [566, 242] on label "When going out with family or friends to shop together" at bounding box center [492, 248] width 276 height 14
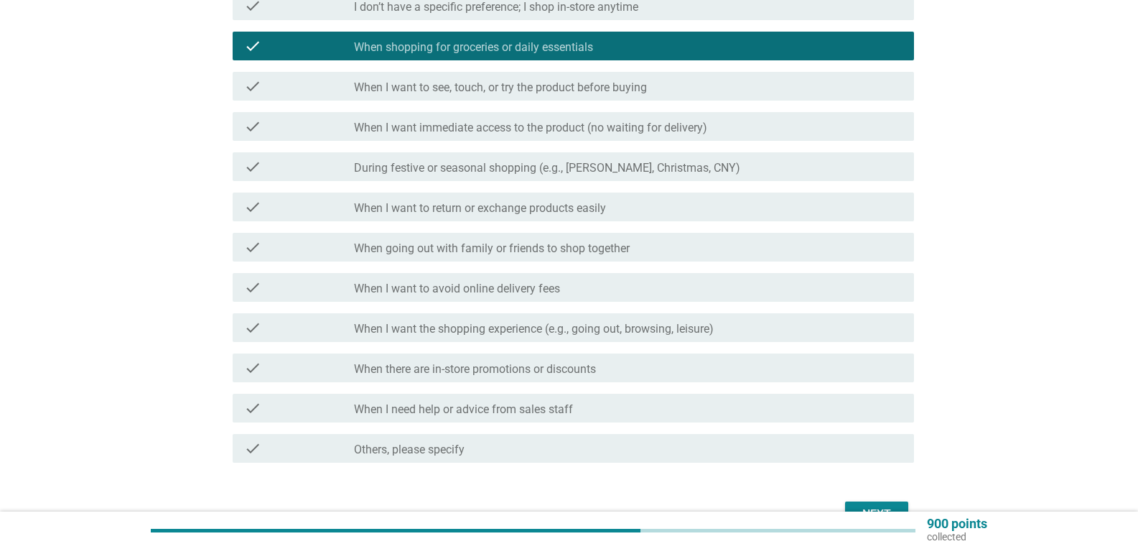
click at [483, 282] on label "When I want to avoid online delivery fees" at bounding box center [457, 288] width 206 height 14
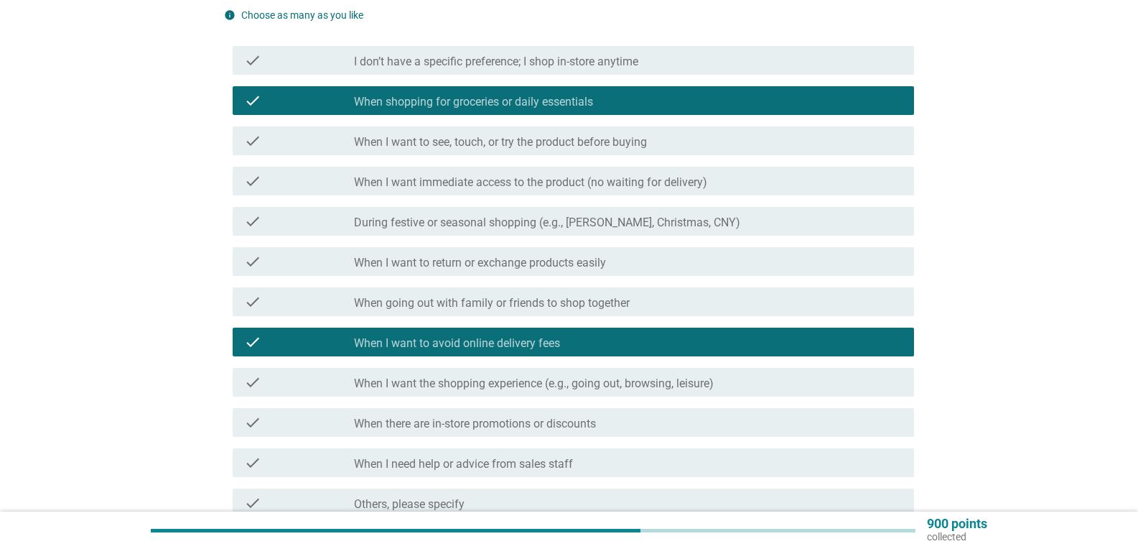
scroll to position [150, 0]
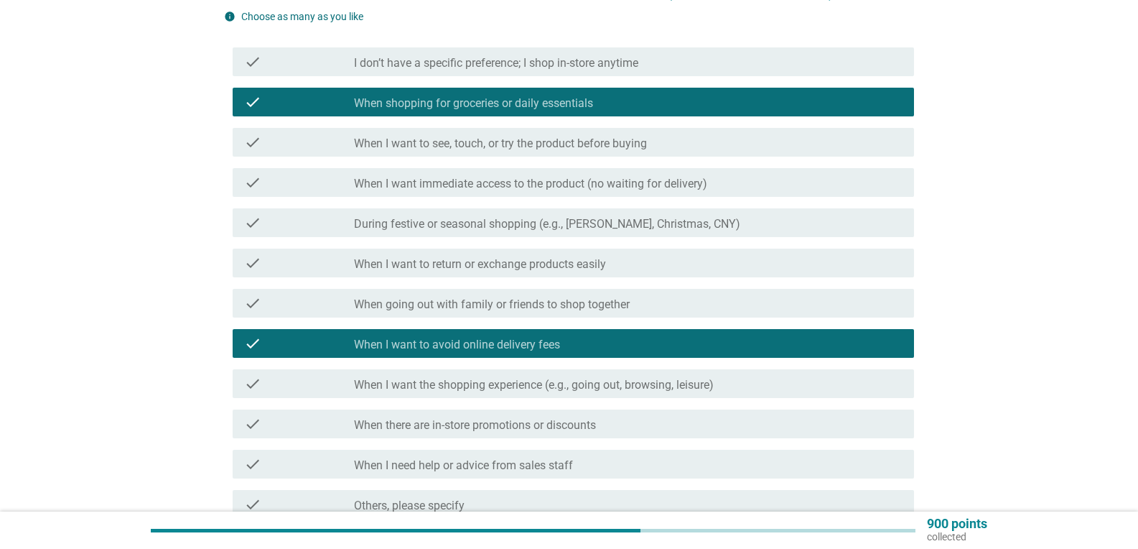
click at [559, 260] on label "When I want to return or exchange products easily" at bounding box center [480, 264] width 252 height 14
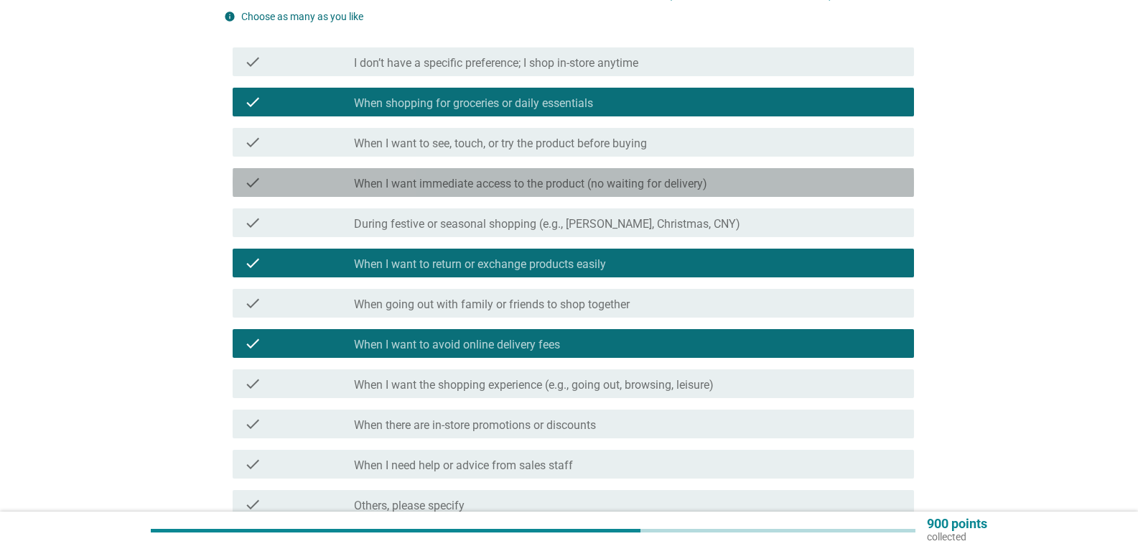
click at [561, 183] on label "When I want immediate access to the product (no waiting for delivery)" at bounding box center [530, 184] width 353 height 14
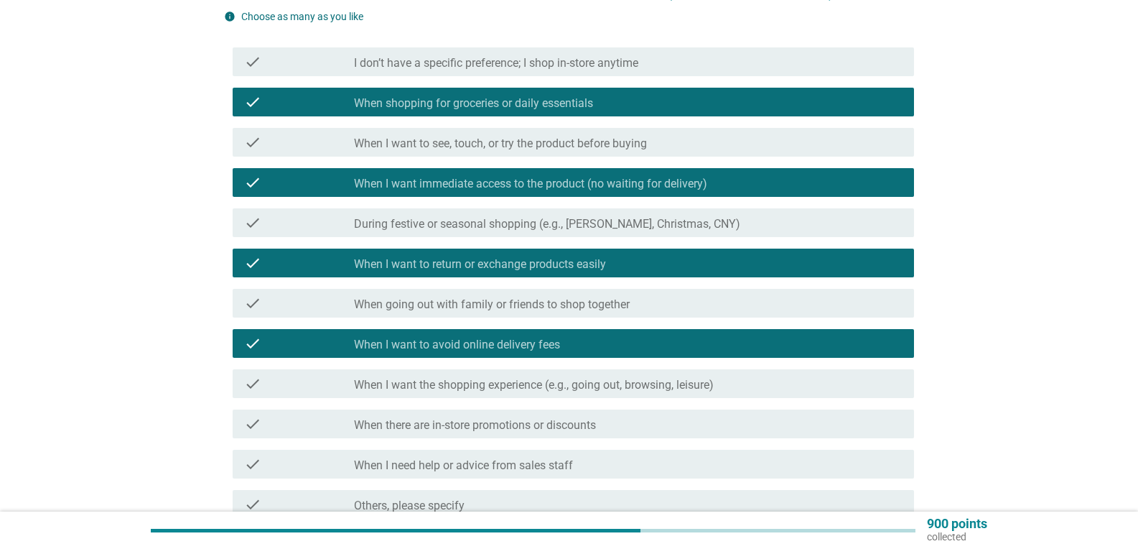
click at [554, 138] on label "When I want to see, touch, or try the product before buying" at bounding box center [500, 143] width 293 height 14
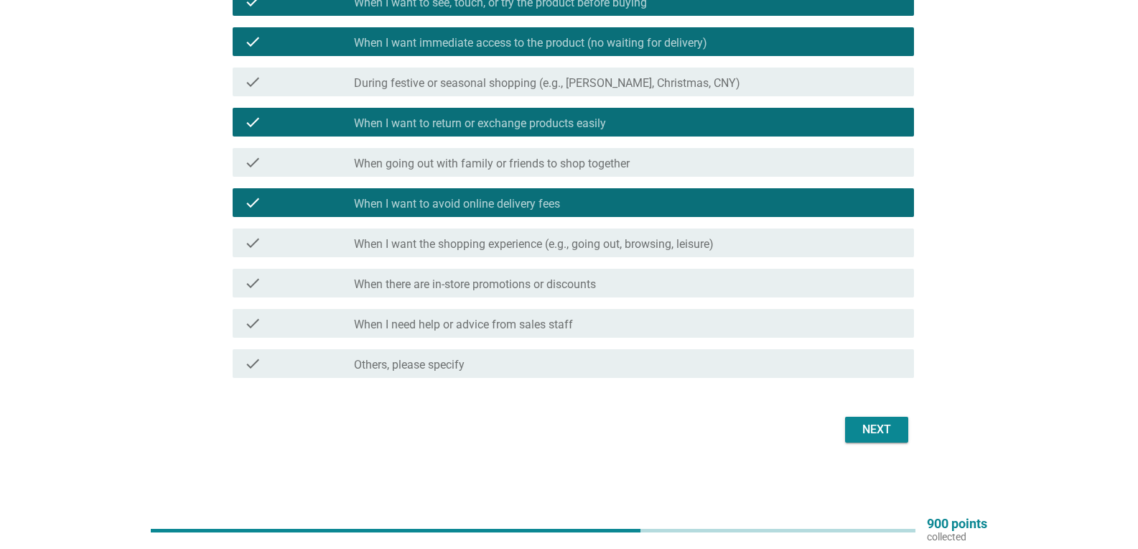
scroll to position [259, 0]
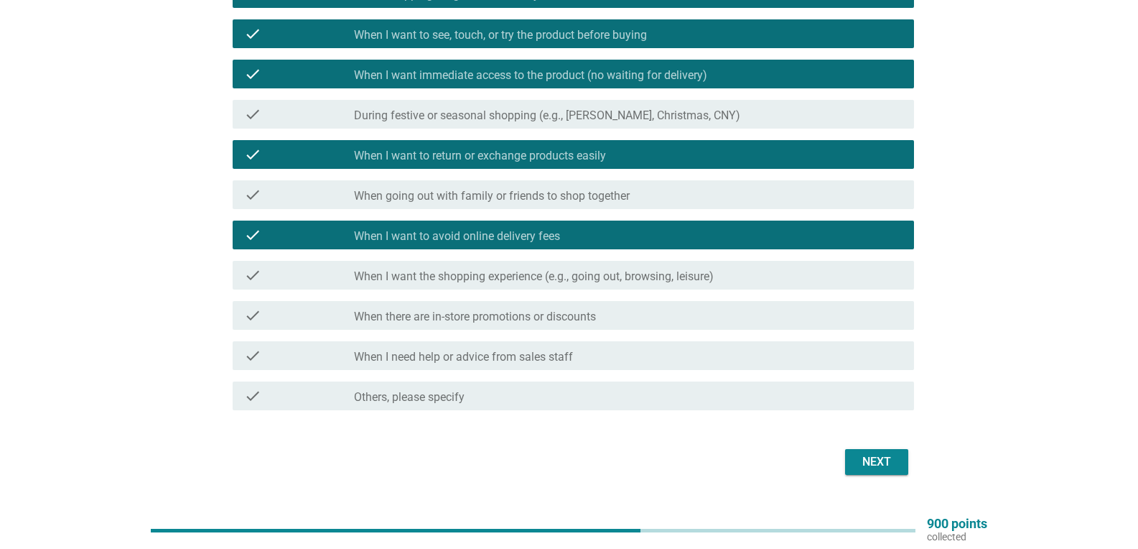
click at [880, 469] on div "Next" at bounding box center [877, 461] width 40 height 17
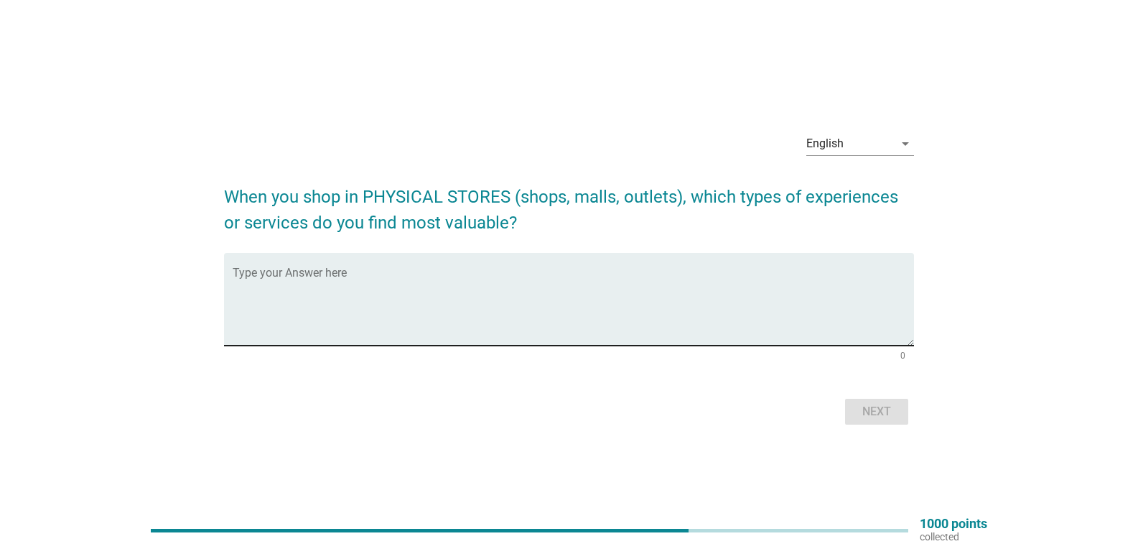
click at [360, 279] on textarea "Type your Answer here" at bounding box center [573, 307] width 681 height 75
click at [405, 284] on textarea "can return easily if product" at bounding box center [573, 307] width 681 height 75
type textarea "can return easily if product problem."
click at [871, 414] on div "Next" at bounding box center [877, 411] width 40 height 17
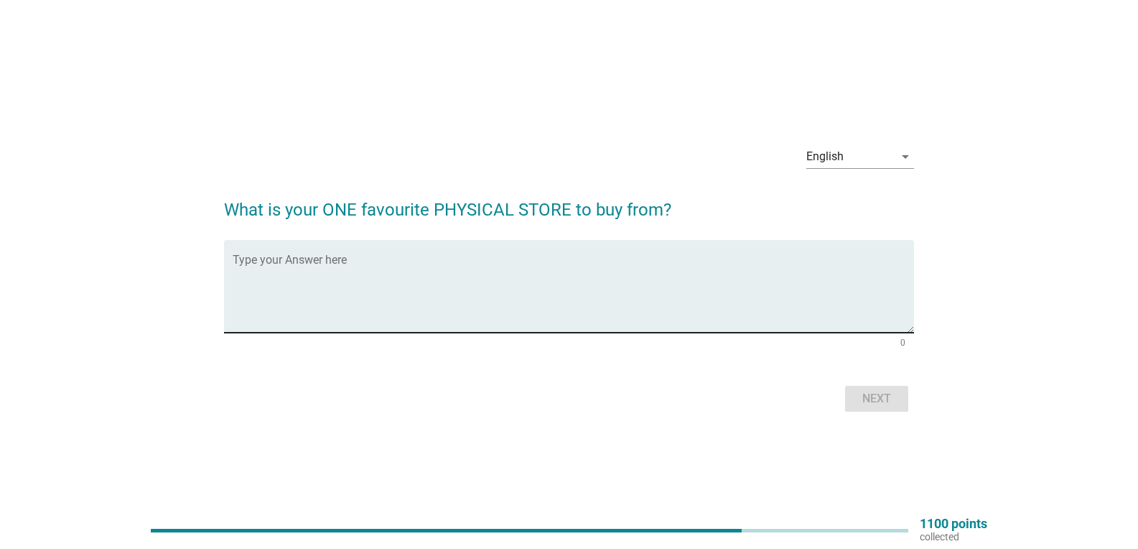
click at [306, 264] on textarea "Type your Answer here" at bounding box center [573, 294] width 681 height 75
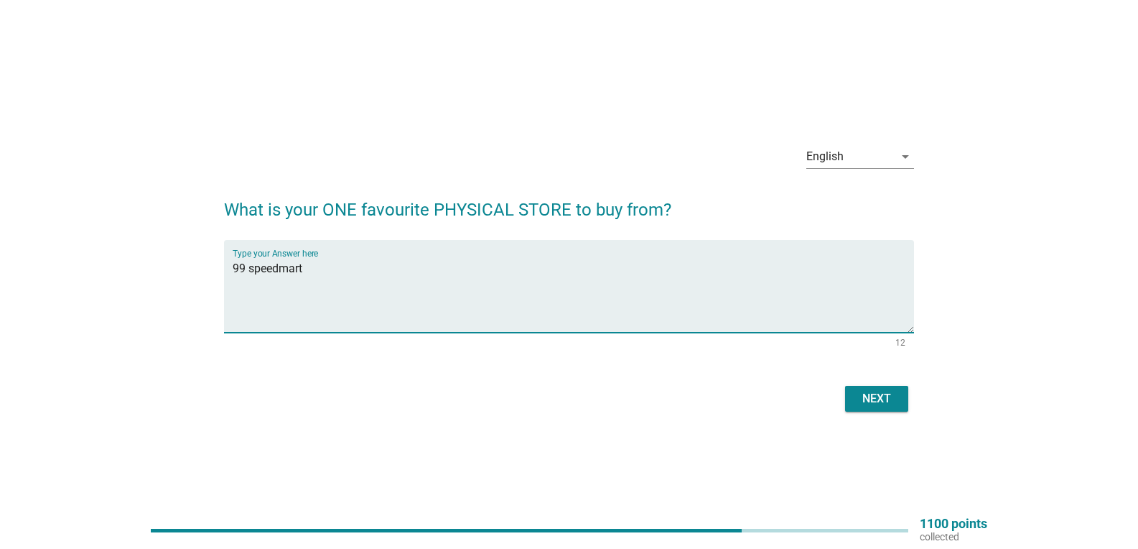
type textarea "99 speedmart"
click at [880, 396] on div "Next" at bounding box center [877, 398] width 40 height 17
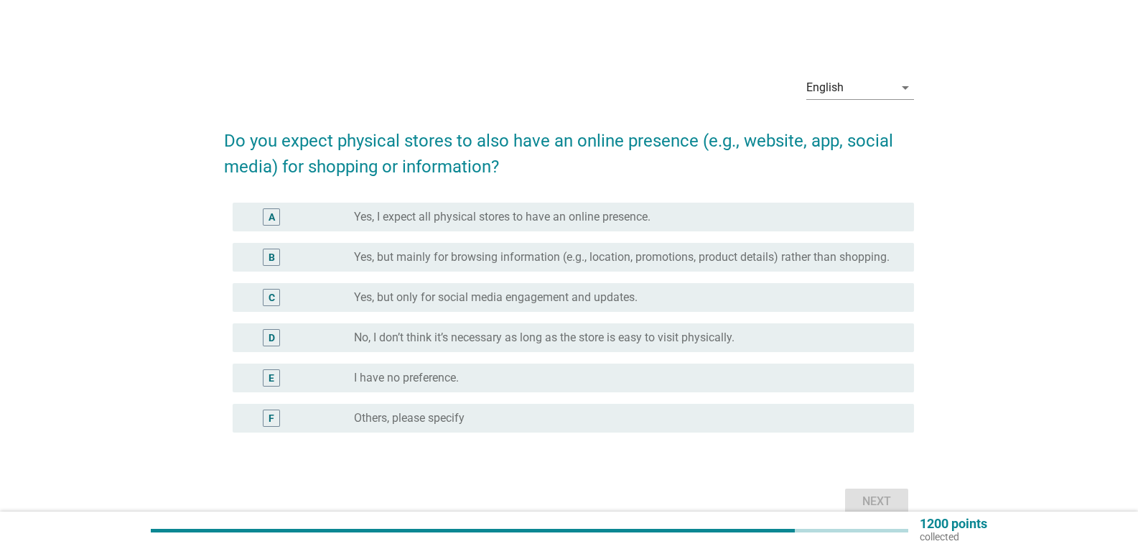
click at [486, 345] on label "No, I don’t think it’s necessary as long as the store is easy to visit physical…" at bounding box center [544, 337] width 381 height 14
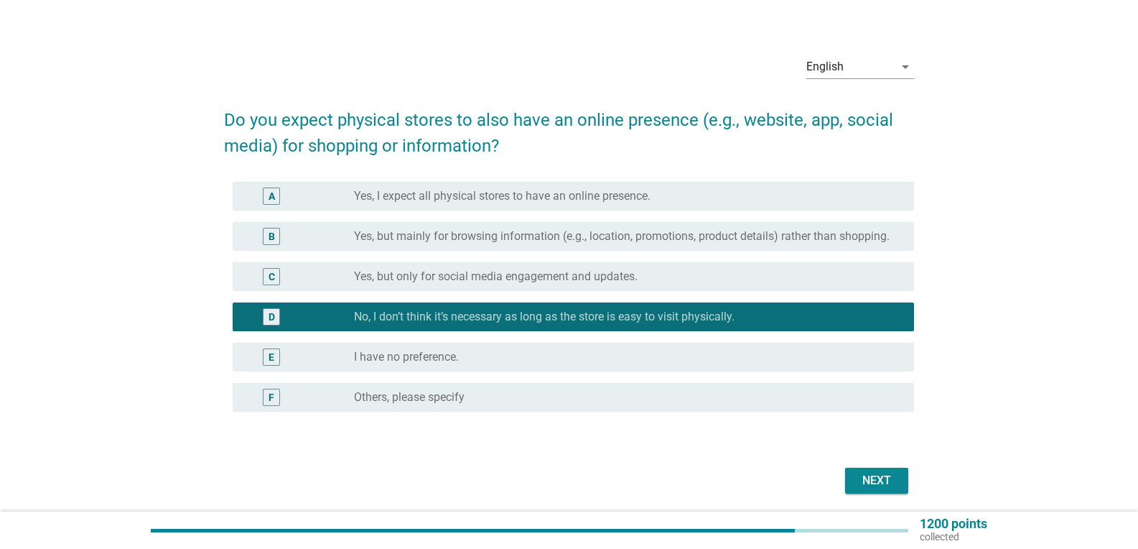
scroll to position [42, 0]
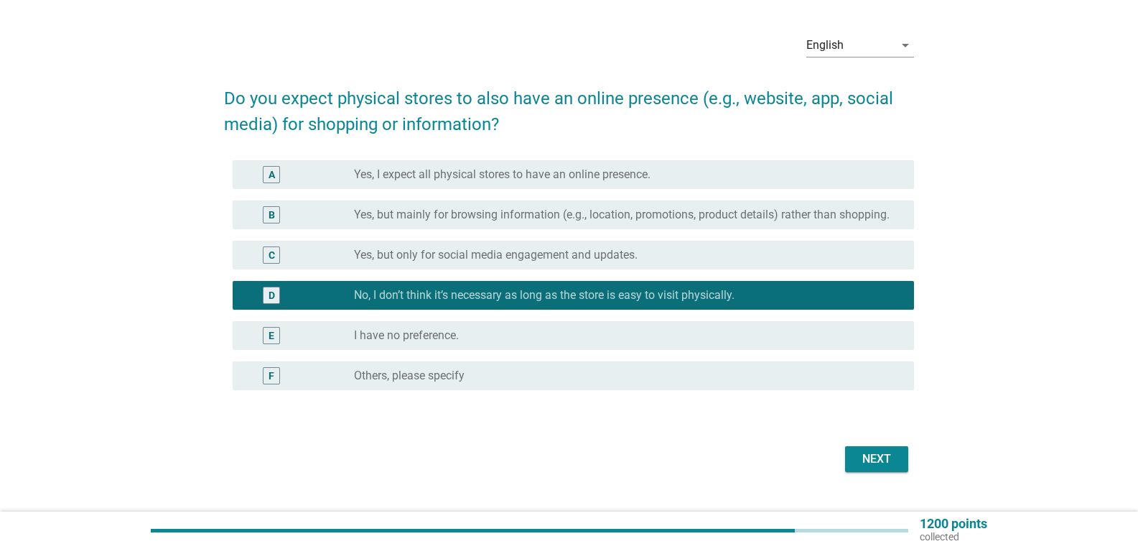
click at [433, 262] on label "Yes, but only for social media engagement and updates." at bounding box center [496, 255] width 284 height 14
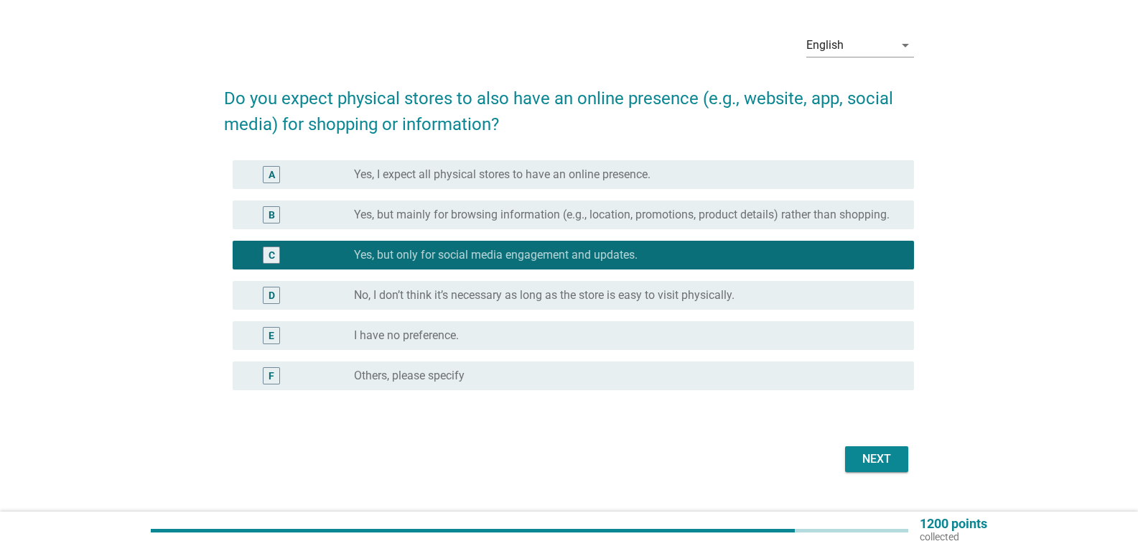
click at [462, 218] on label "Yes, but mainly for browsing information (e.g., location, promotions, product d…" at bounding box center [622, 215] width 536 height 14
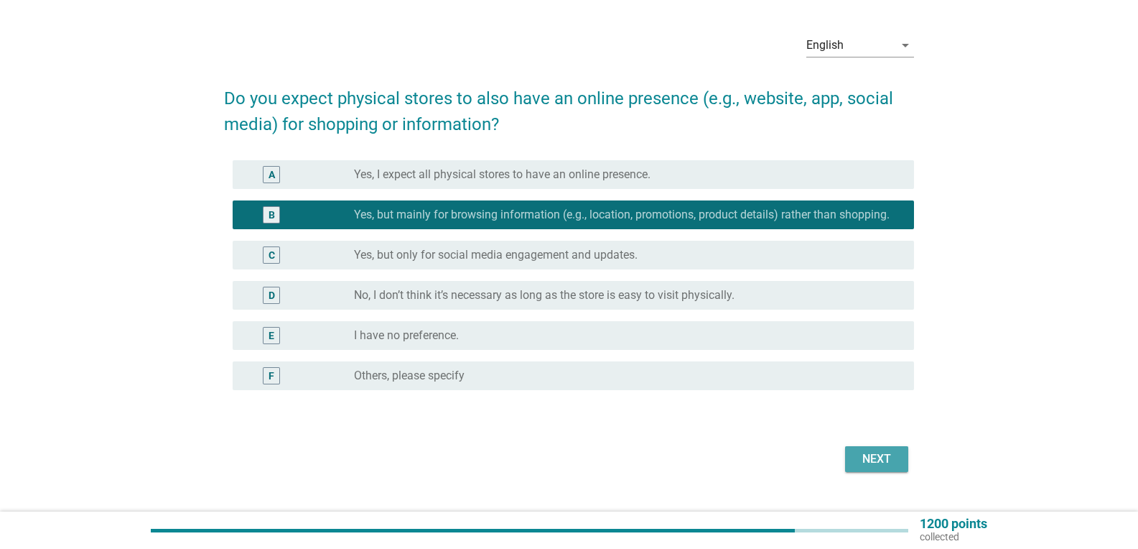
click at [880, 467] on div "Next" at bounding box center [877, 458] width 40 height 17
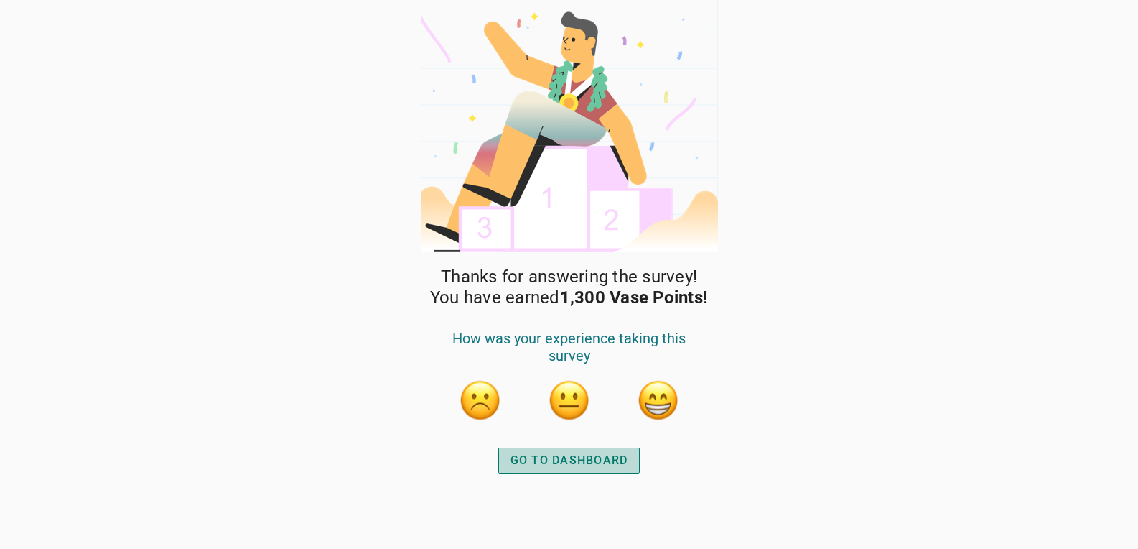
click at [576, 459] on div "GO TO DASHBOARD" at bounding box center [570, 460] width 118 height 17
